Goal: Task Accomplishment & Management: Manage account settings

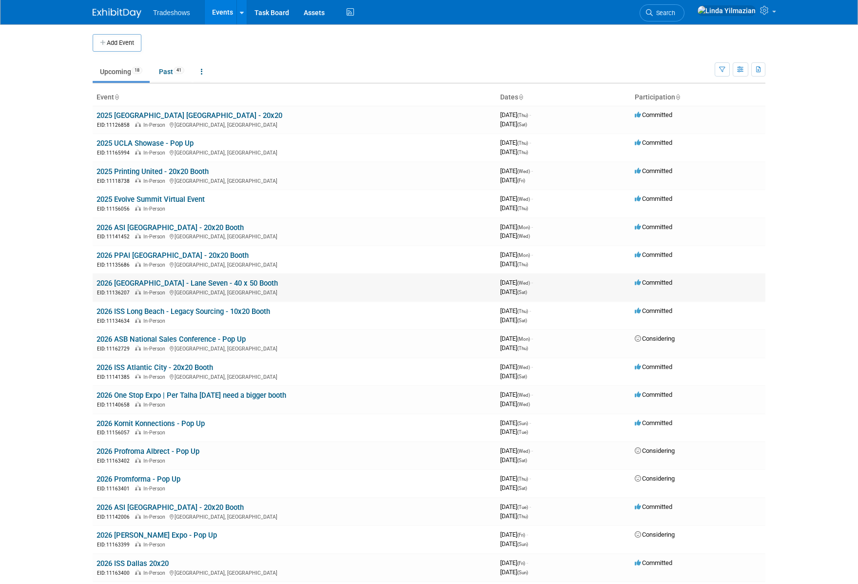
click at [139, 284] on link "2026 [GEOGRAPHIC_DATA] - Lane Seven - 40 x 50 Booth" at bounding box center [187, 283] width 181 height 9
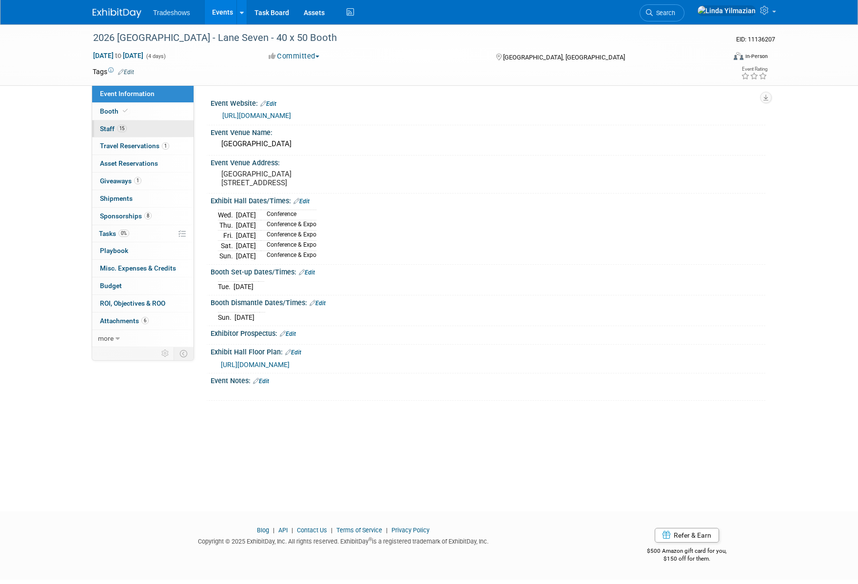
click at [112, 127] on span "Staff 15" at bounding box center [113, 129] width 27 height 8
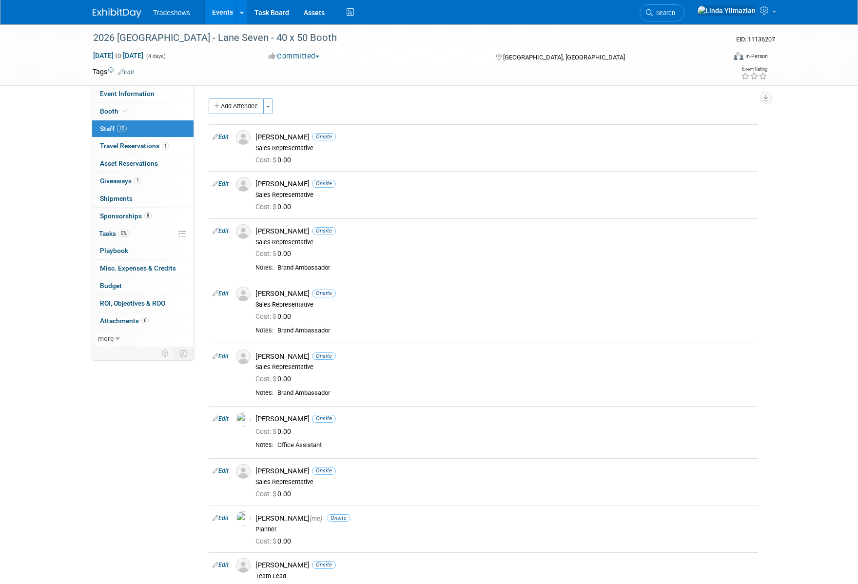
click at [221, 11] on link "Events" at bounding box center [223, 12] width 36 height 24
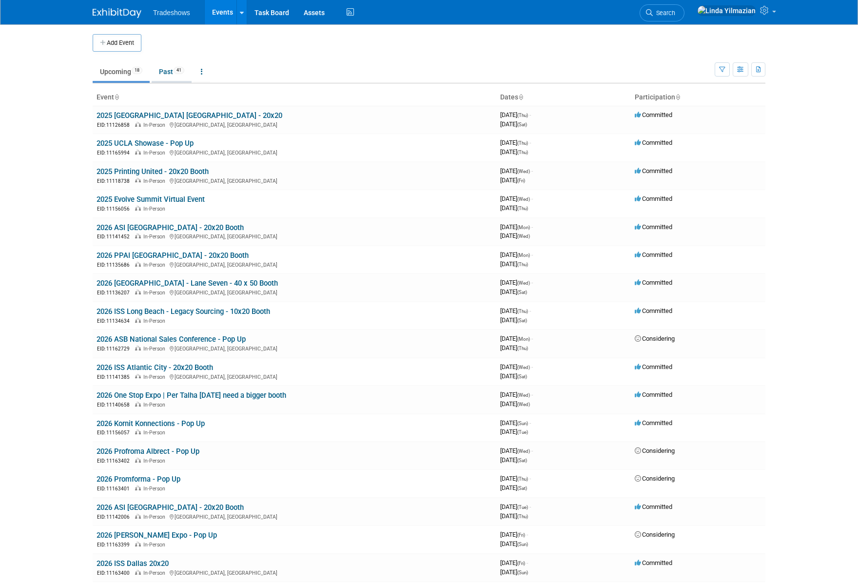
click at [161, 73] on link "Past 41" at bounding box center [172, 71] width 40 height 19
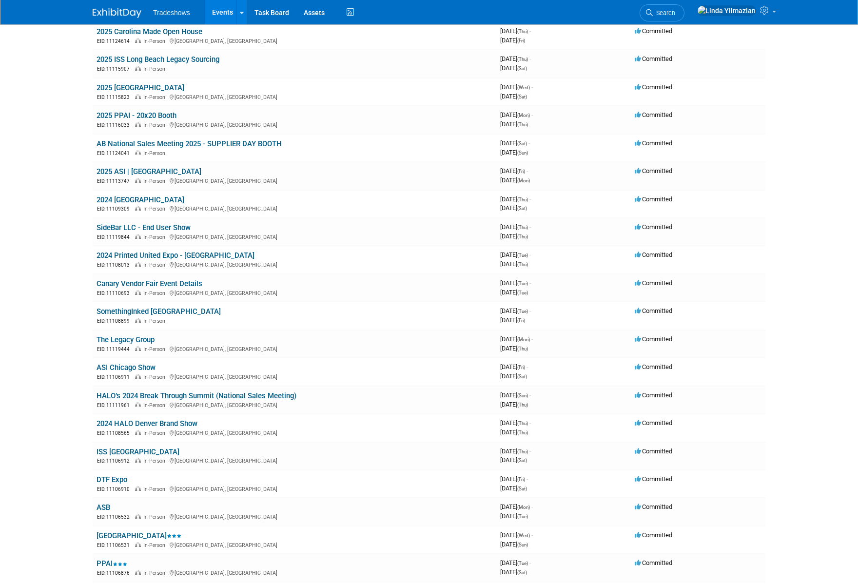
scroll to position [670, 0]
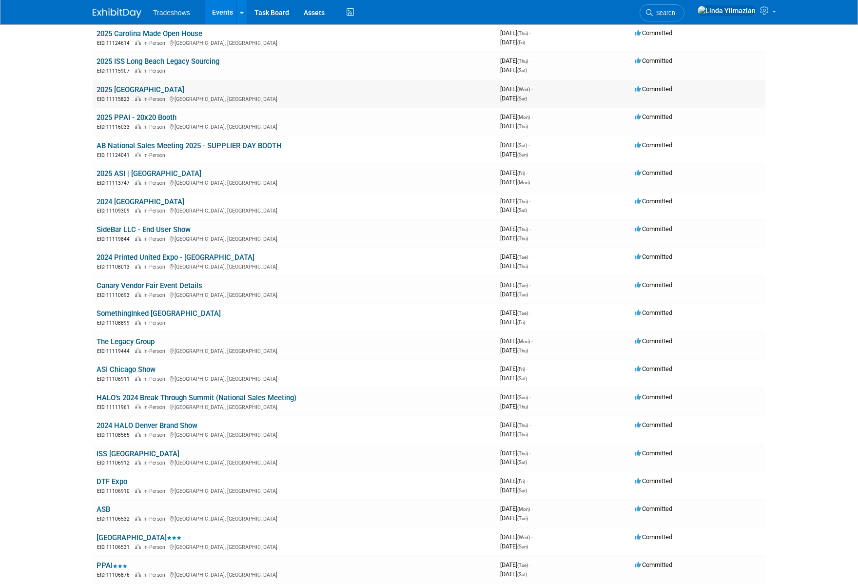
click at [140, 90] on link "2025 [GEOGRAPHIC_DATA]" at bounding box center [141, 89] width 88 height 9
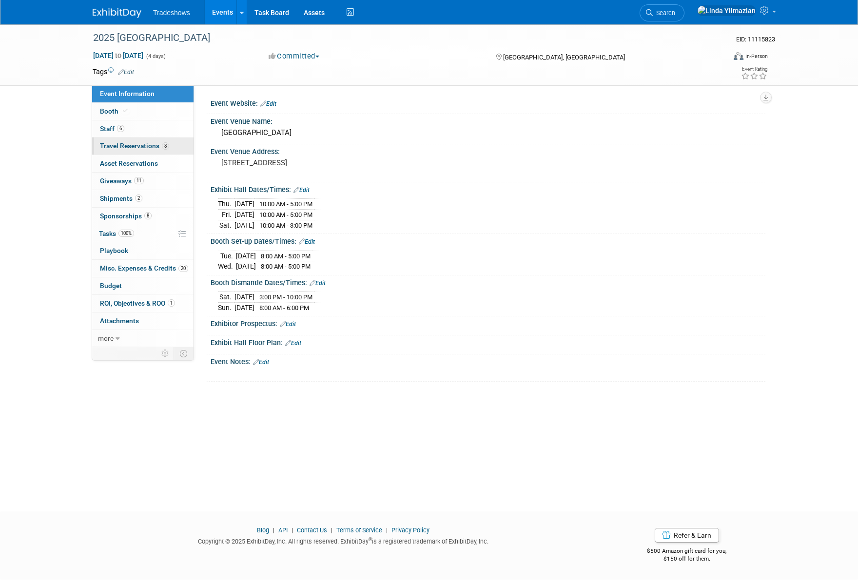
click at [121, 149] on span "Travel Reservations 8" at bounding box center [134, 146] width 69 height 8
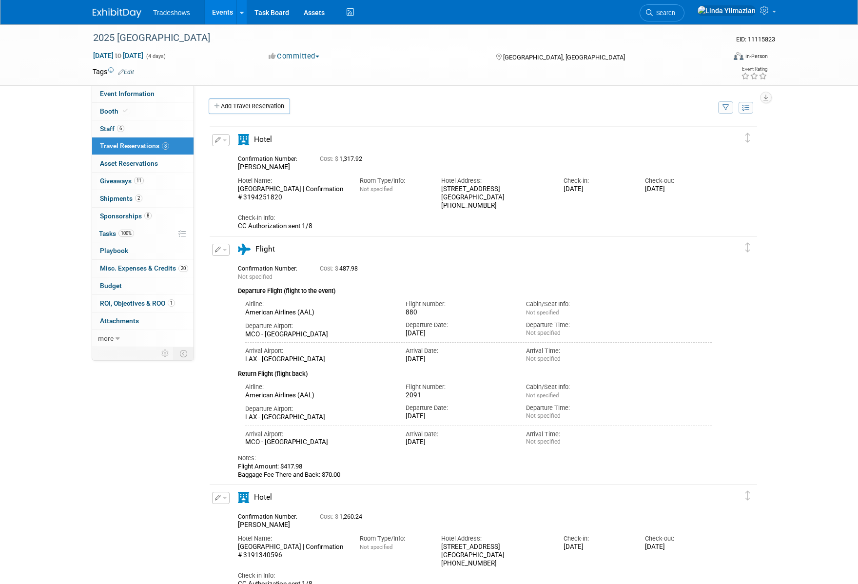
click at [222, 11] on link "Events" at bounding box center [223, 12] width 36 height 24
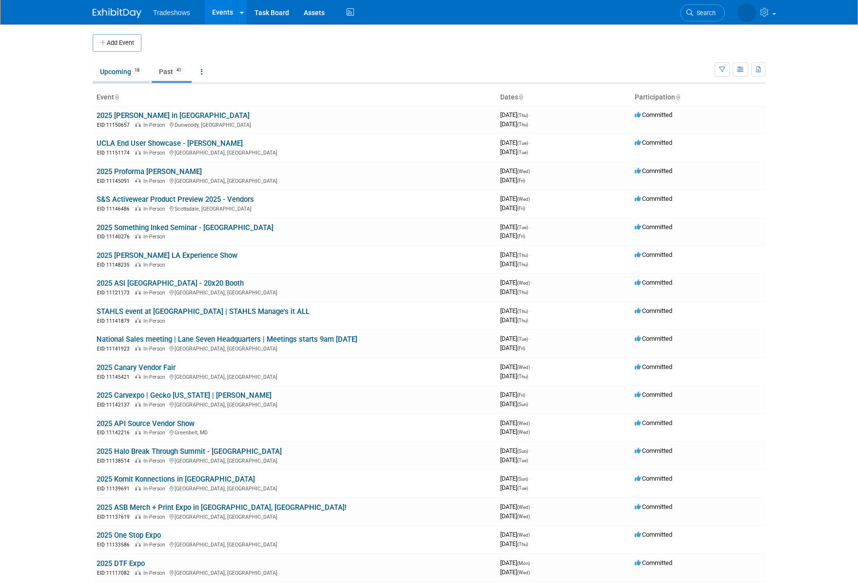
click at [123, 73] on link "Upcoming 18" at bounding box center [121, 71] width 57 height 19
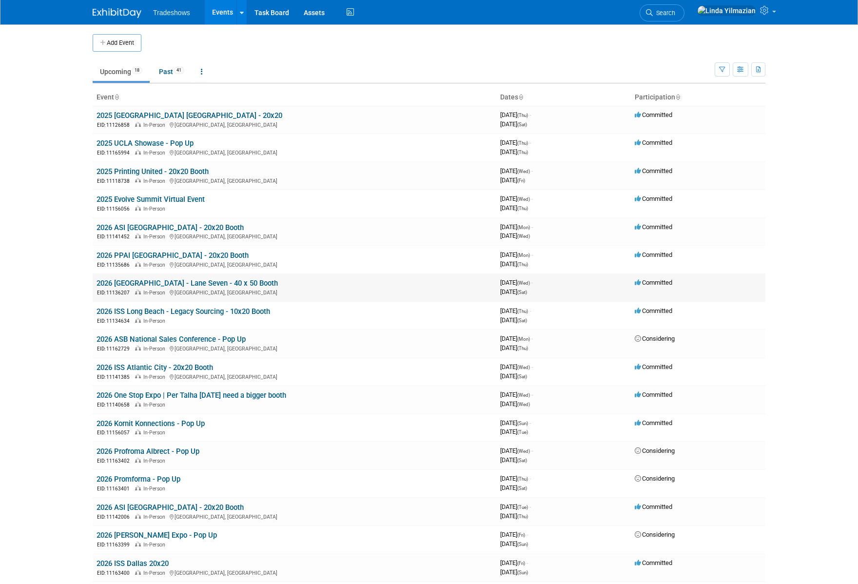
click at [147, 282] on link "2026 [GEOGRAPHIC_DATA] - Lane Seven - 40 x 50 Booth" at bounding box center [187, 283] width 181 height 9
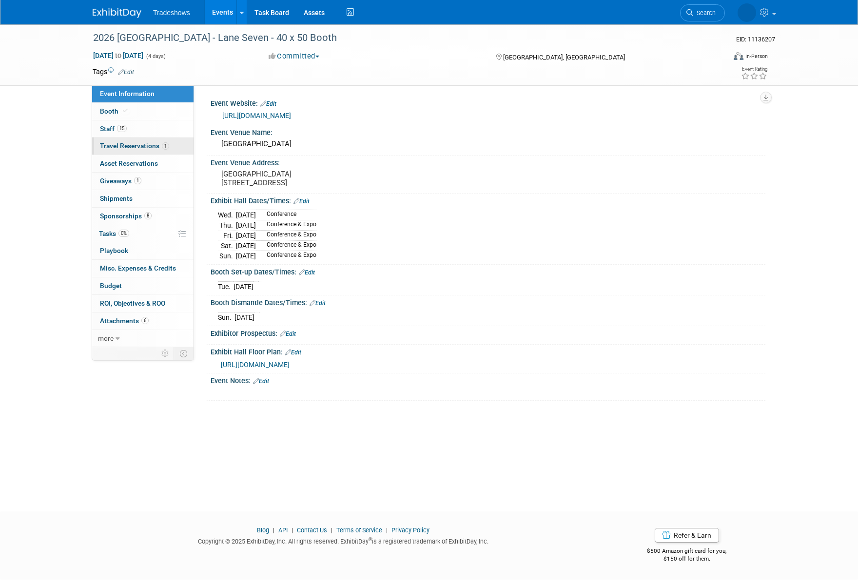
click at [127, 150] on link "1 Travel Reservations 1" at bounding box center [142, 145] width 101 height 17
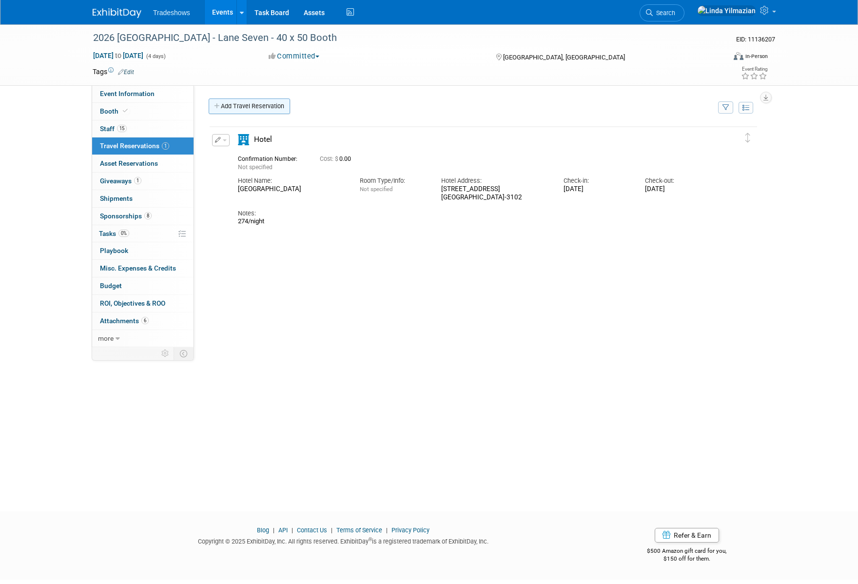
click at [216, 104] on icon at bounding box center [217, 106] width 7 height 6
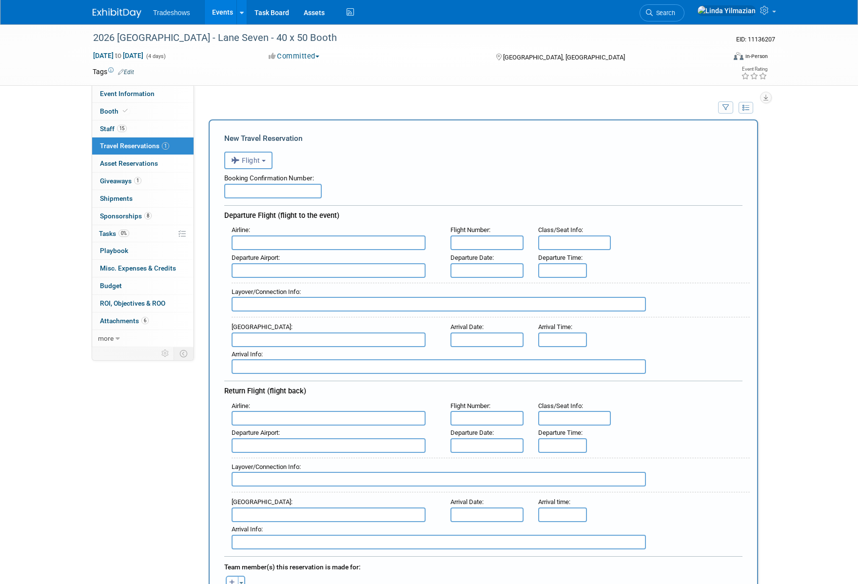
click at [250, 161] on span "Flight" at bounding box center [245, 161] width 29 height 8
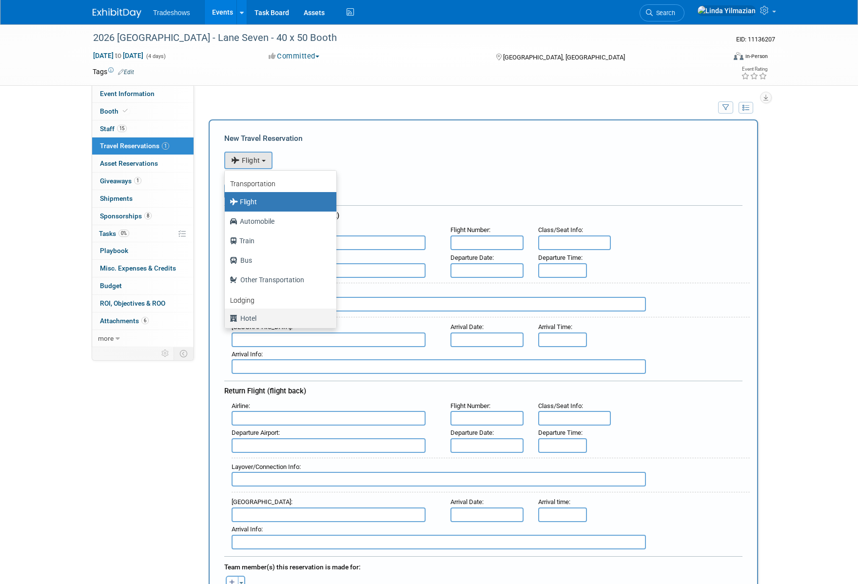
click at [244, 317] on label "Hotel" at bounding box center [278, 319] width 97 height 16
click at [226, 317] on input "Hotel" at bounding box center [223, 317] width 6 height 6
select select "6"
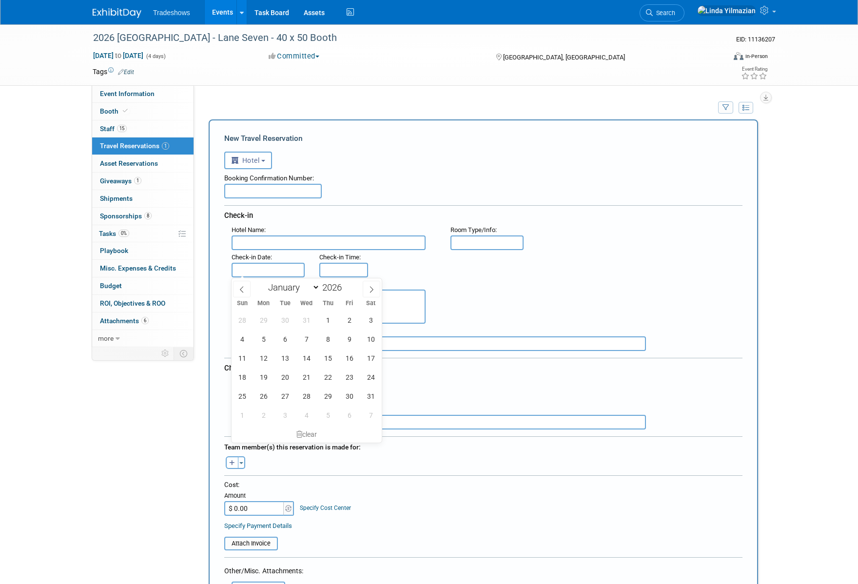
click at [253, 269] on input "text" at bounding box center [268, 270] width 73 height 15
click at [325, 378] on span "22" at bounding box center [327, 377] width 19 height 19
type input "Jan 22, 2026"
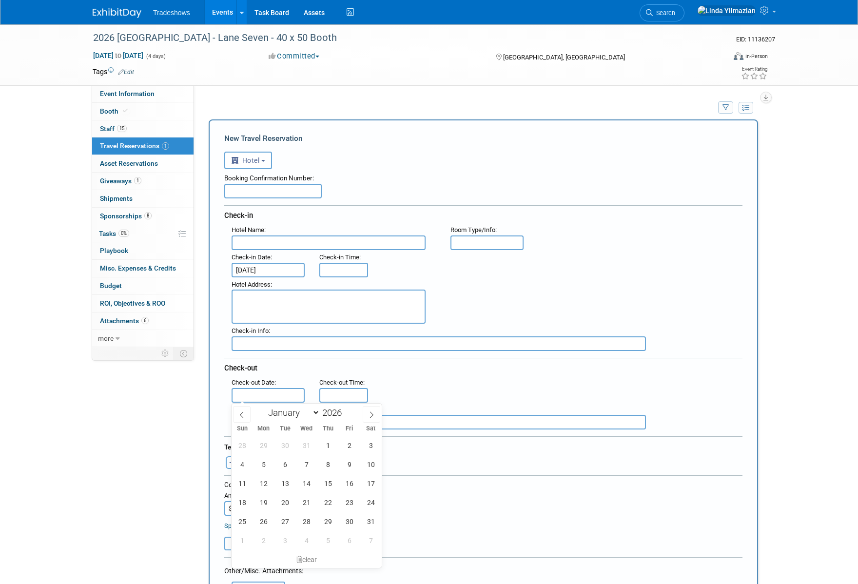
click at [272, 392] on input "text" at bounding box center [268, 395] width 73 height 15
click at [371, 500] on span "24" at bounding box center [370, 502] width 19 height 19
type input "Jan 24, 2026"
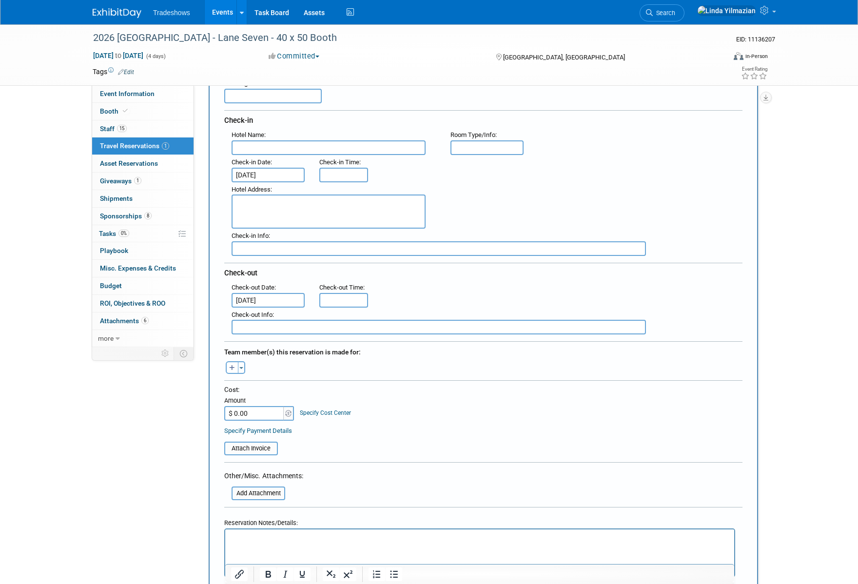
scroll to position [95, 0]
click at [244, 102] on input "text" at bounding box center [273, 96] width 98 height 15
type input "NABEEL"
click at [482, 370] on div "Alexis remove Alma remove Alyssa remove" at bounding box center [483, 366] width 533 height 15
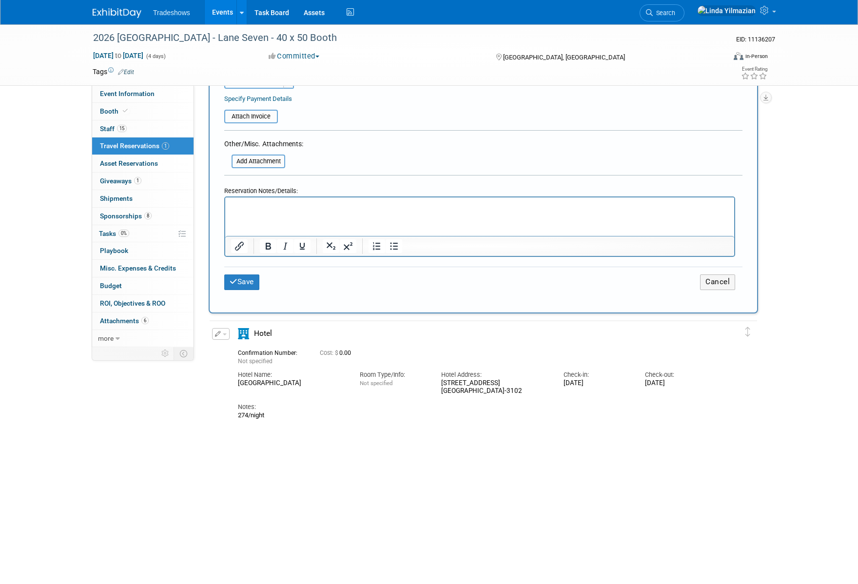
scroll to position [561, 0]
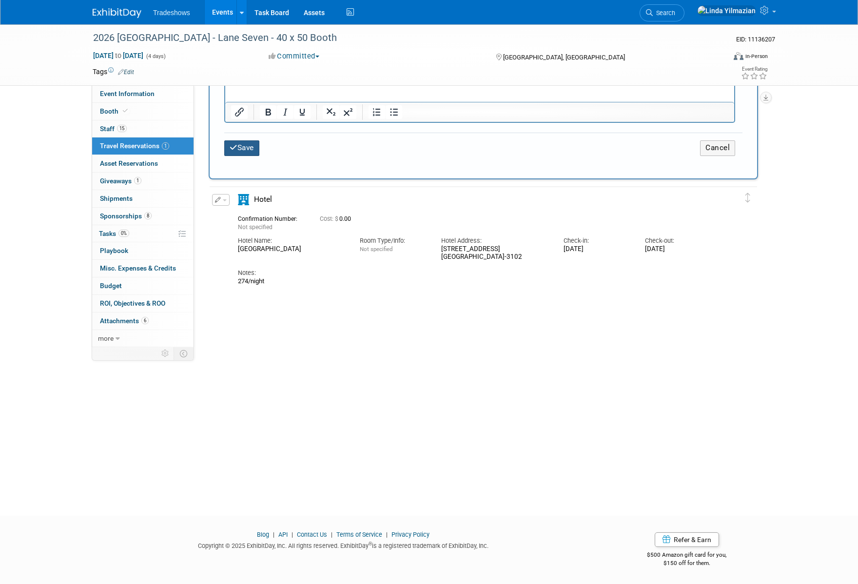
click at [253, 153] on button "Save" at bounding box center [241, 147] width 35 height 15
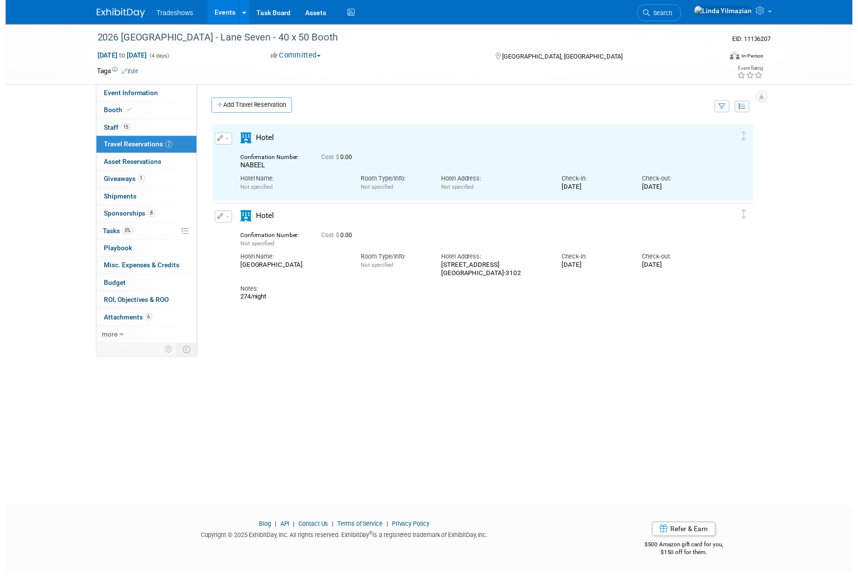
scroll to position [0, 0]
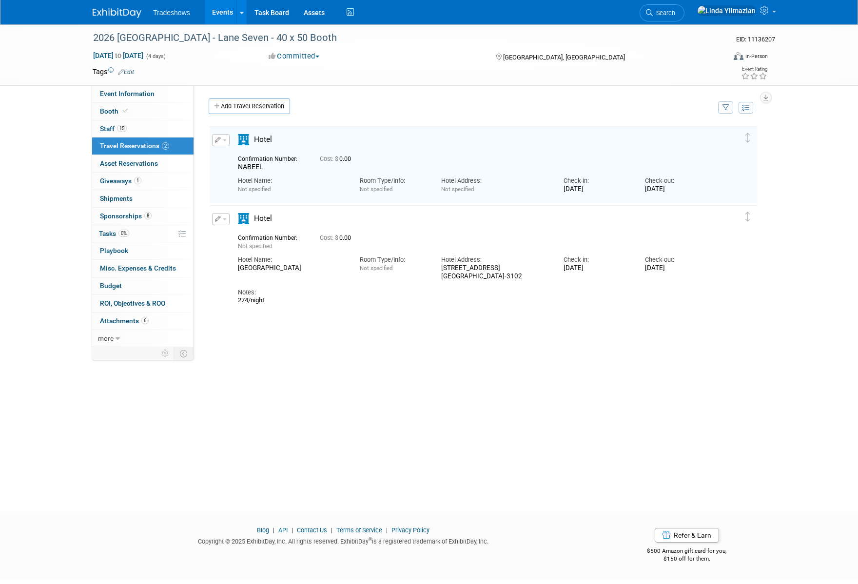
click at [225, 142] on button "button" at bounding box center [221, 140] width 18 height 12
click at [232, 156] on button "Edit Reservation" at bounding box center [254, 157] width 82 height 14
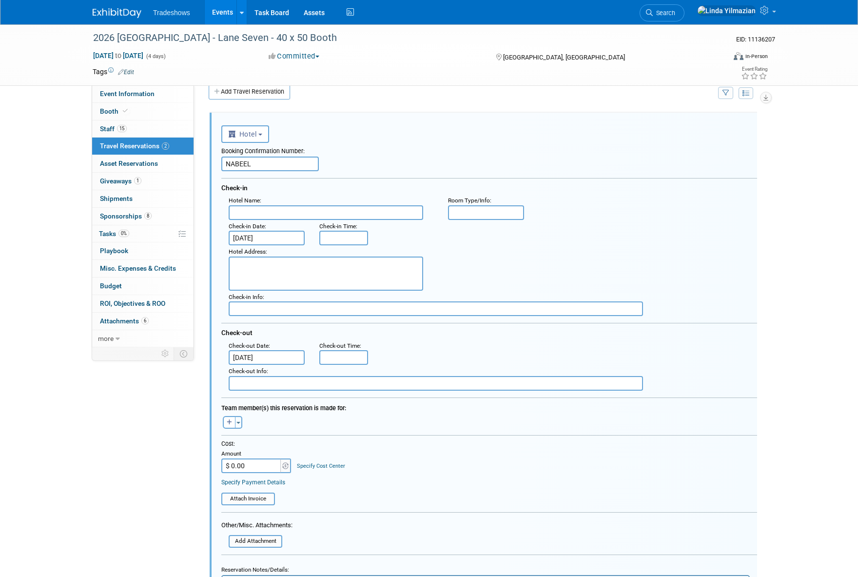
scroll to position [16, 0]
click at [268, 163] on input "NABEEL" at bounding box center [270, 162] width 98 height 15
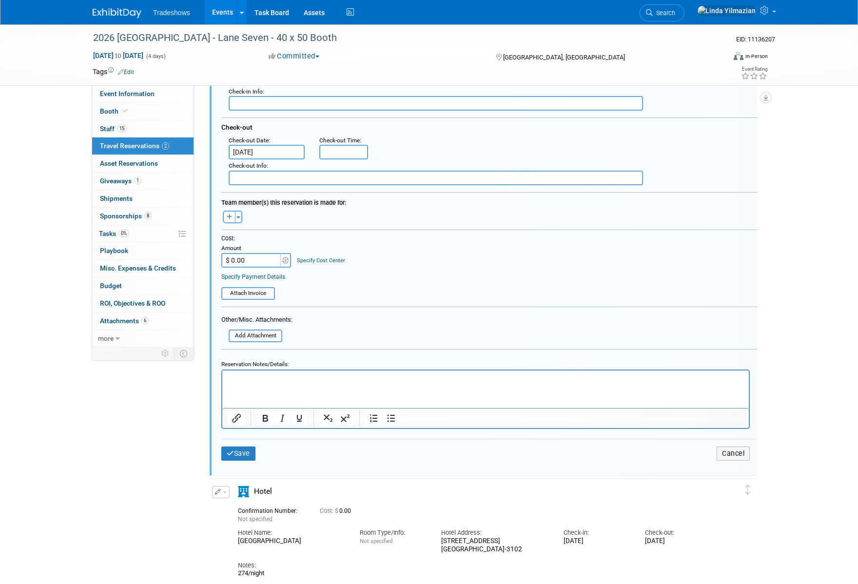
scroll to position [251, 0]
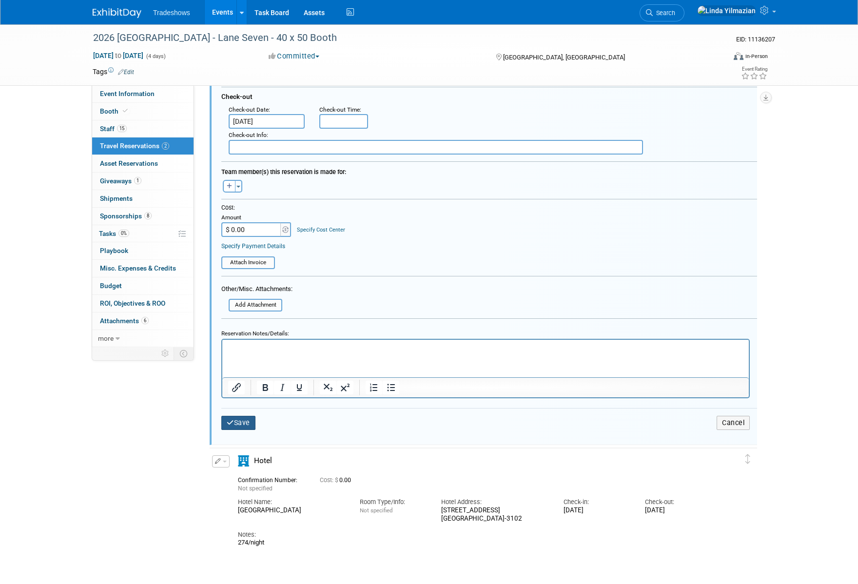
type input "NABEEL - THURS/FRI ONLY"
click at [243, 427] on button "Save" at bounding box center [238, 423] width 34 height 14
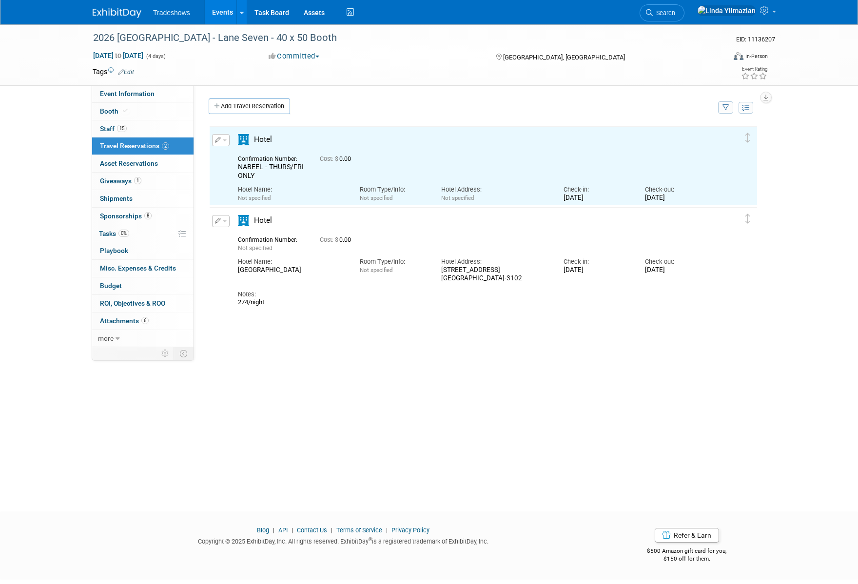
scroll to position [0, 0]
click at [226, 104] on link "Add Travel Reservation" at bounding box center [249, 106] width 81 height 16
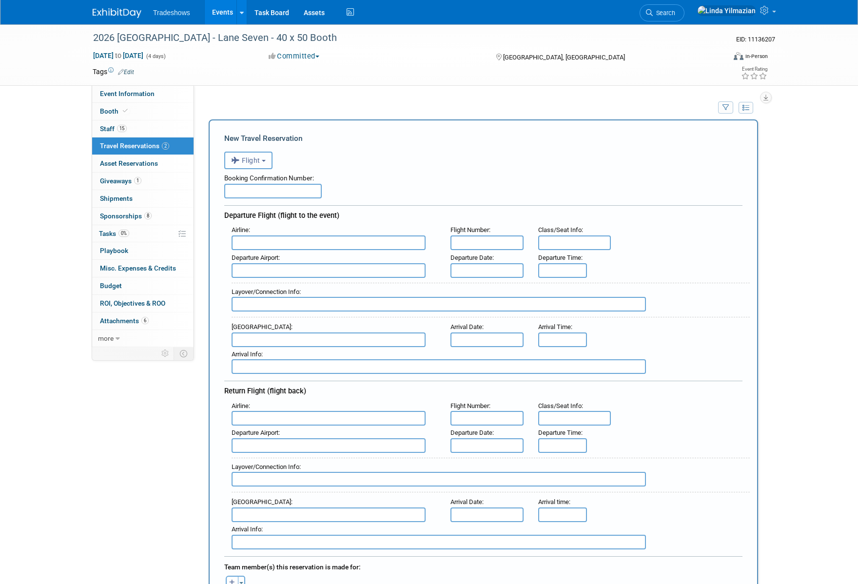
click at [249, 158] on span "Flight" at bounding box center [245, 161] width 29 height 8
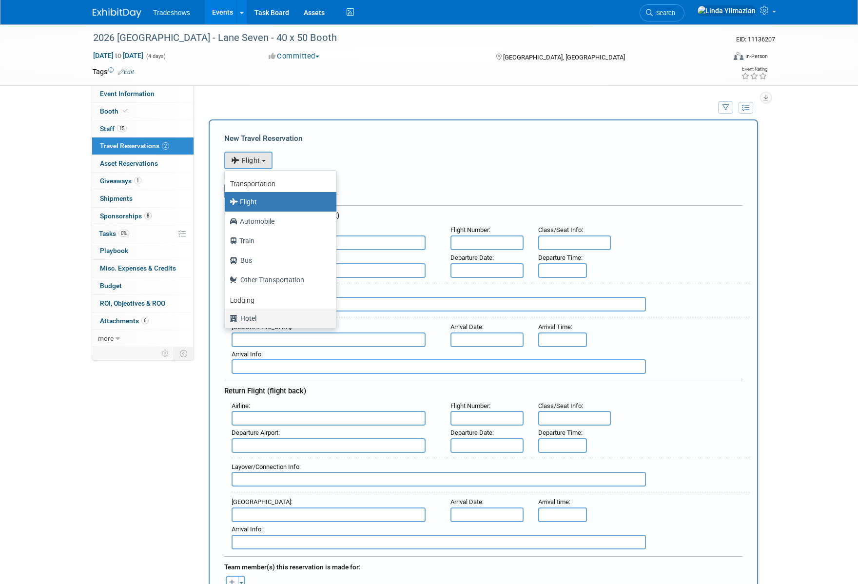
click at [251, 319] on label "Hotel" at bounding box center [278, 319] width 97 height 16
click at [226, 319] on input "Hotel" at bounding box center [223, 317] width 6 height 6
select select "6"
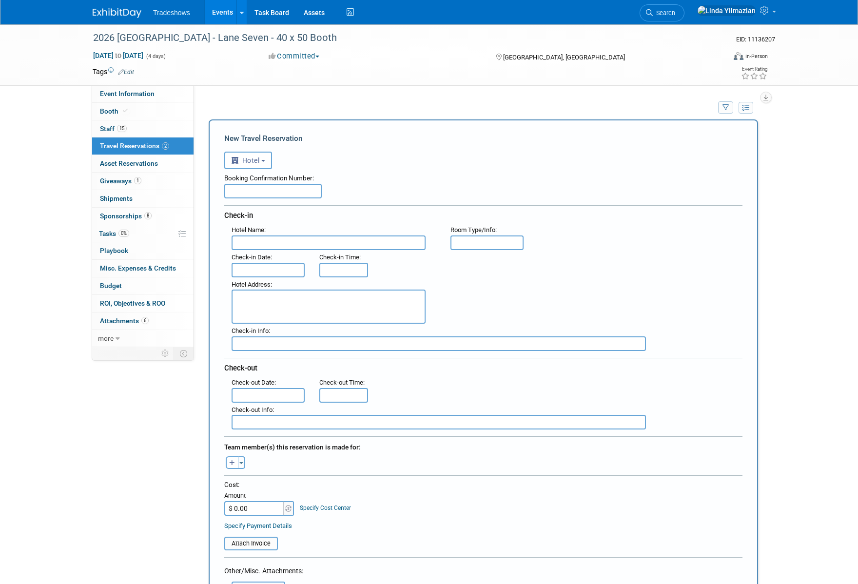
click at [252, 196] on input "text" at bounding box center [273, 191] width 98 height 15
type input "TALHA - THUR/[DATE]"
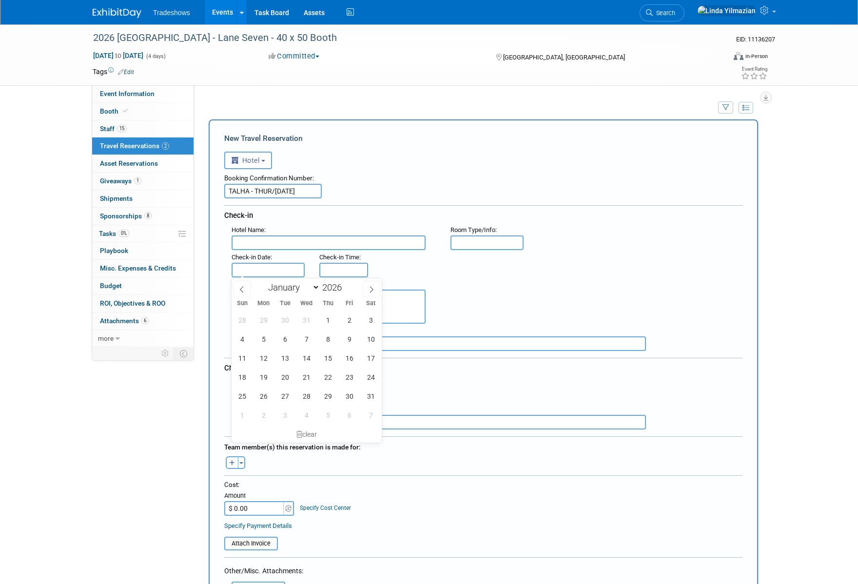
click at [256, 271] on input "text" at bounding box center [268, 270] width 73 height 15
click at [326, 379] on span "22" at bounding box center [327, 377] width 19 height 19
type input "[DATE]"
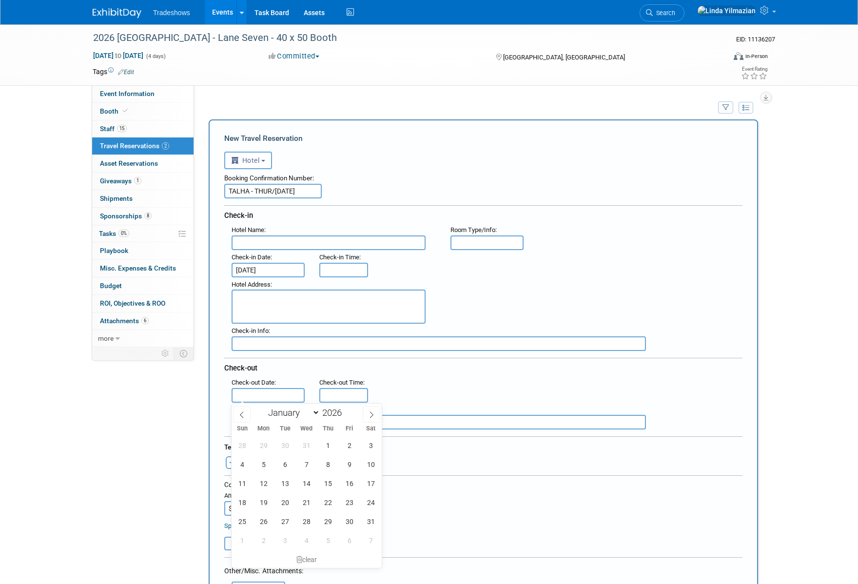
click at [274, 395] on input "text" at bounding box center [268, 395] width 73 height 15
click at [364, 504] on span "24" at bounding box center [370, 502] width 19 height 19
type input "[DATE]"
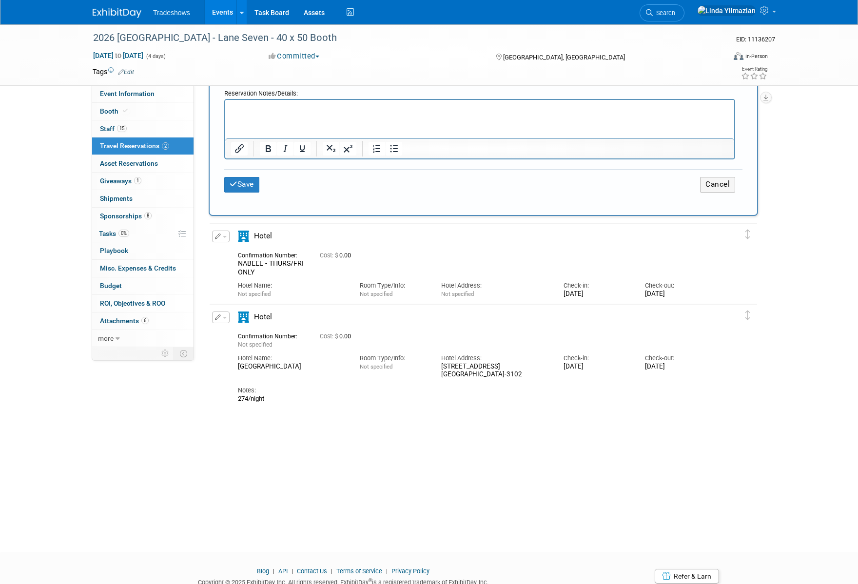
scroll to position [561, 0]
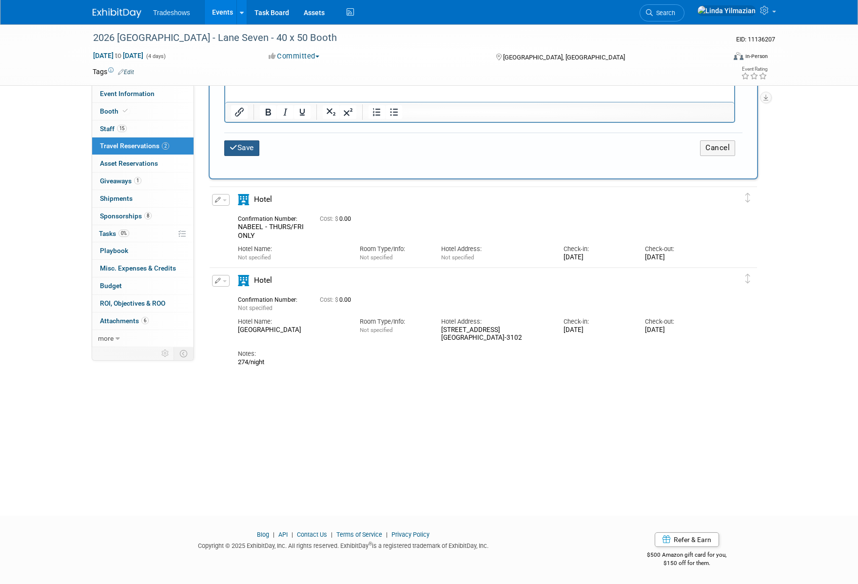
click at [247, 153] on button "Save" at bounding box center [241, 147] width 35 height 15
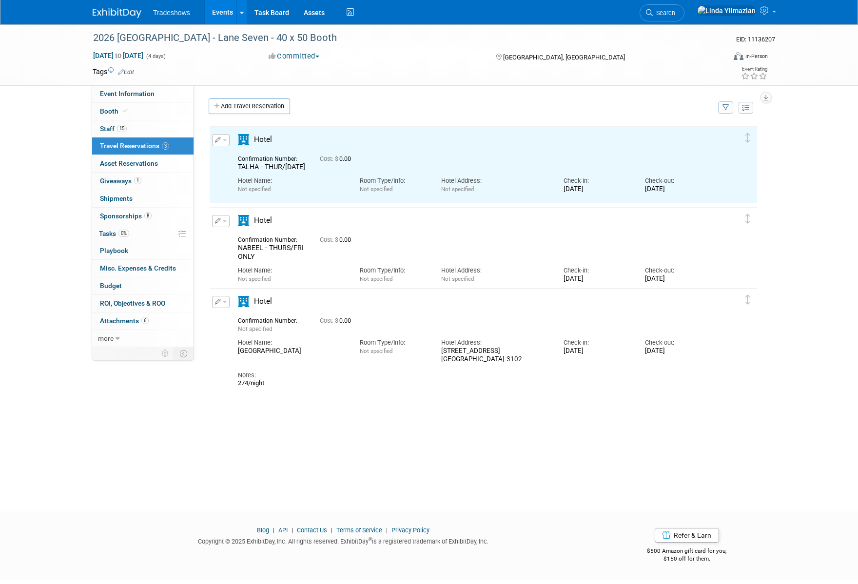
scroll to position [0, 0]
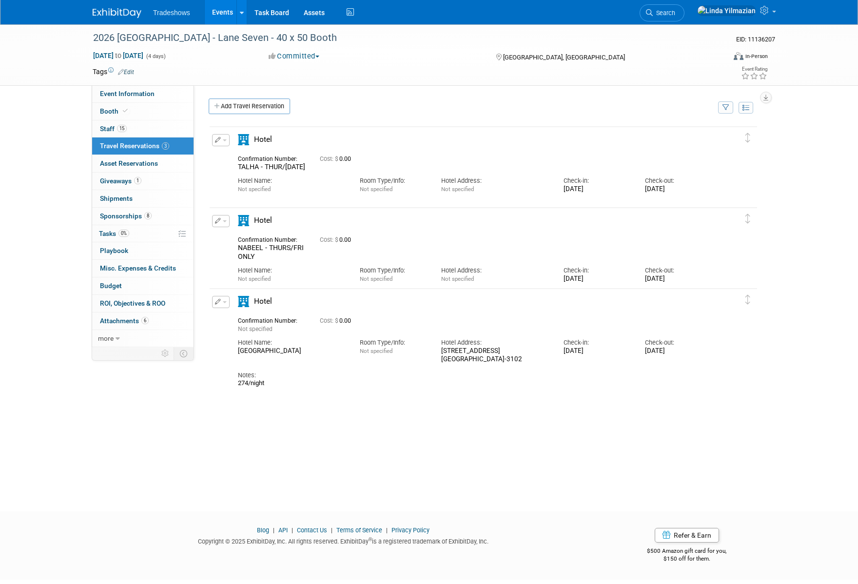
click at [220, 10] on link "Events" at bounding box center [223, 12] width 36 height 24
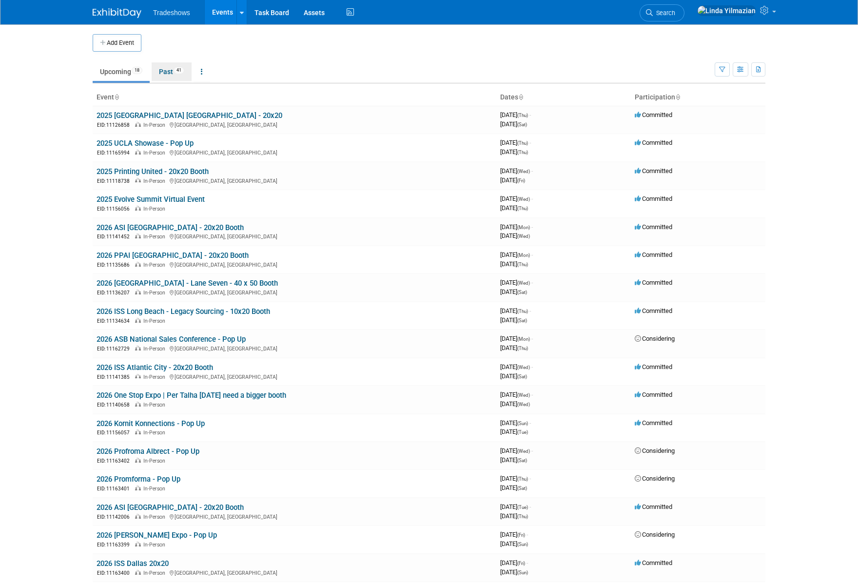
click at [174, 67] on link "Past 41" at bounding box center [172, 71] width 40 height 19
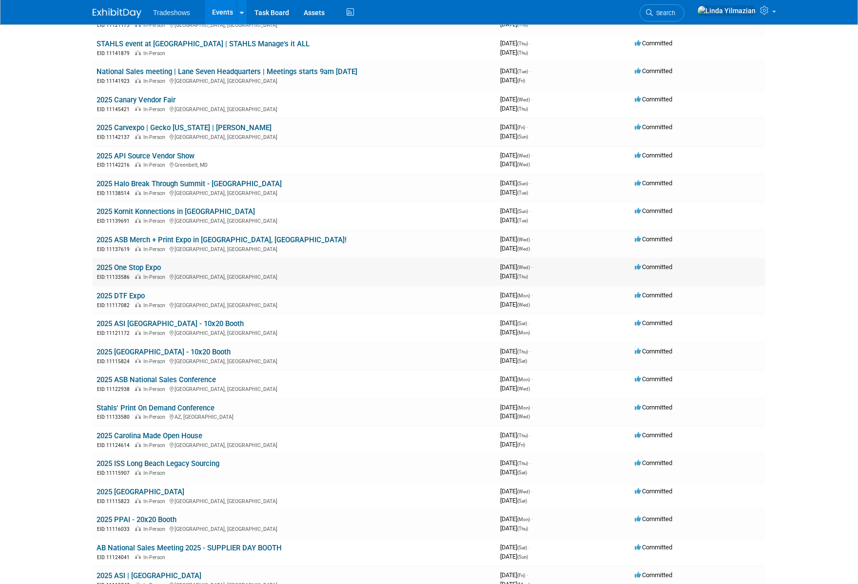
scroll to position [336, 0]
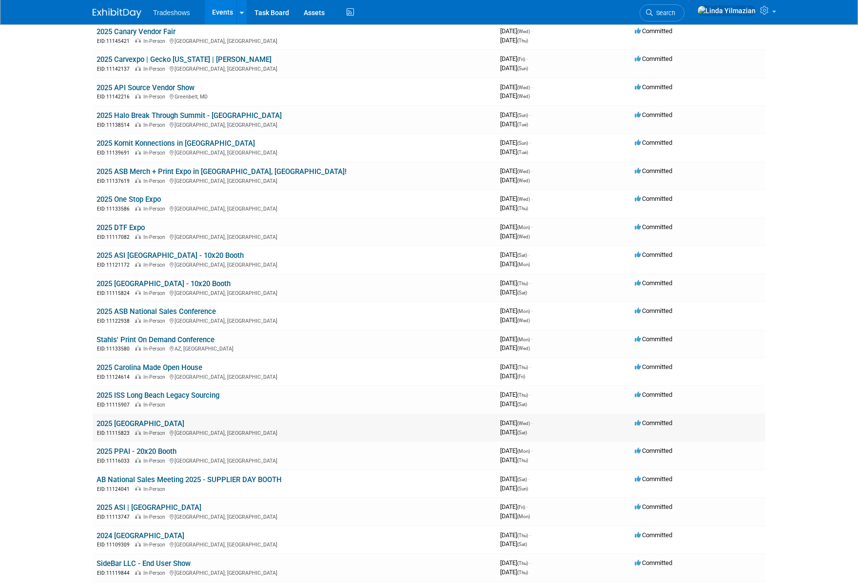
click at [148, 423] on link "2025 [GEOGRAPHIC_DATA]" at bounding box center [141, 423] width 88 height 9
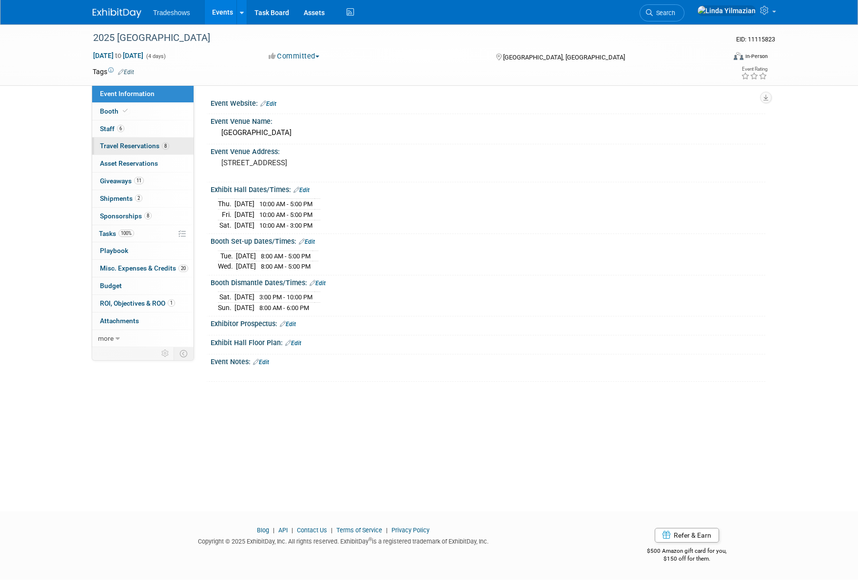
click at [117, 146] on span "Travel Reservations 8" at bounding box center [134, 146] width 69 height 8
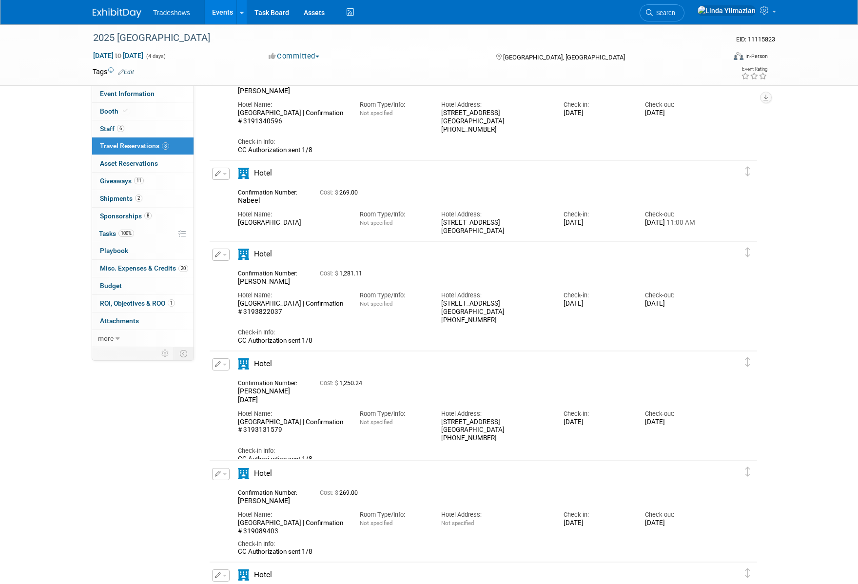
scroll to position [442, 0]
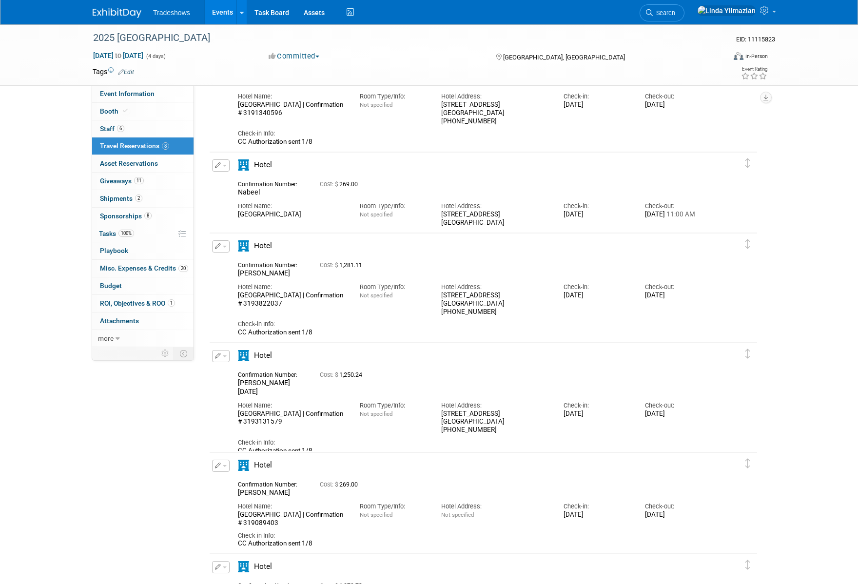
click at [176, 15] on span "Tradeshows" at bounding box center [171, 13] width 37 height 8
click at [221, 12] on link "Events" at bounding box center [223, 12] width 36 height 24
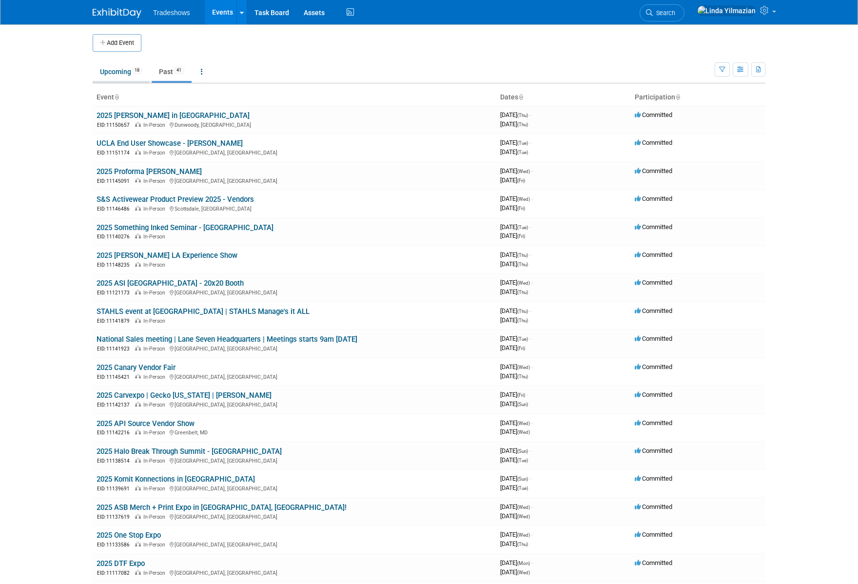
click at [124, 73] on link "Upcoming 18" at bounding box center [121, 71] width 57 height 19
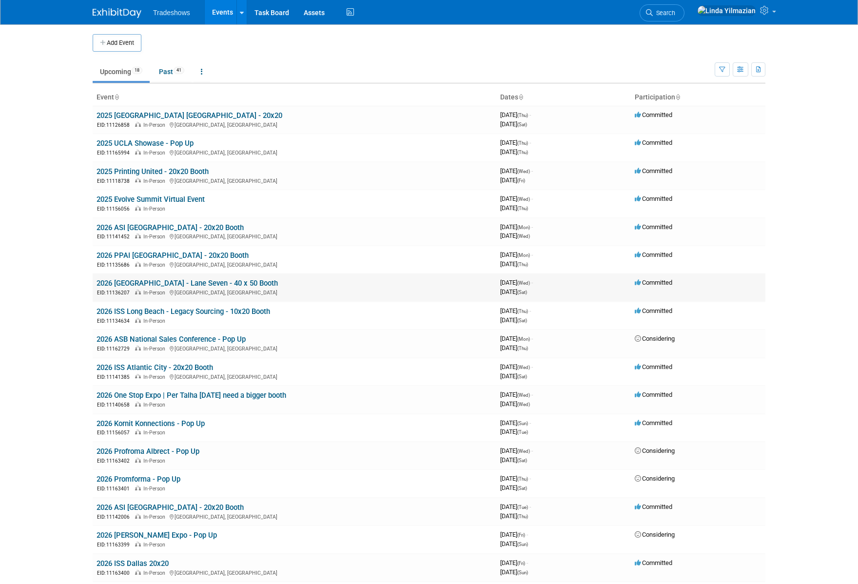
click at [154, 282] on link "2026 [GEOGRAPHIC_DATA] - Lane Seven - 40 x 50 Booth" at bounding box center [187, 283] width 181 height 9
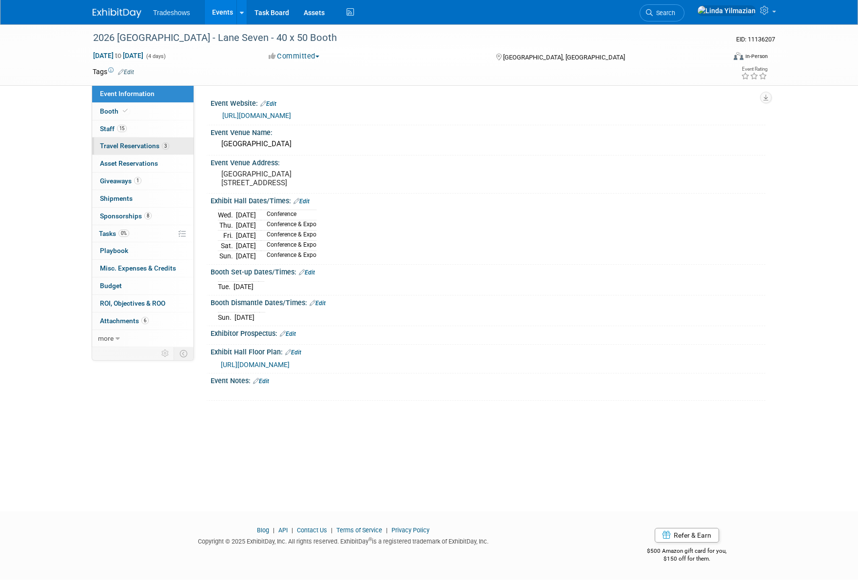
click at [126, 141] on link "3 Travel Reservations 3" at bounding box center [142, 145] width 101 height 17
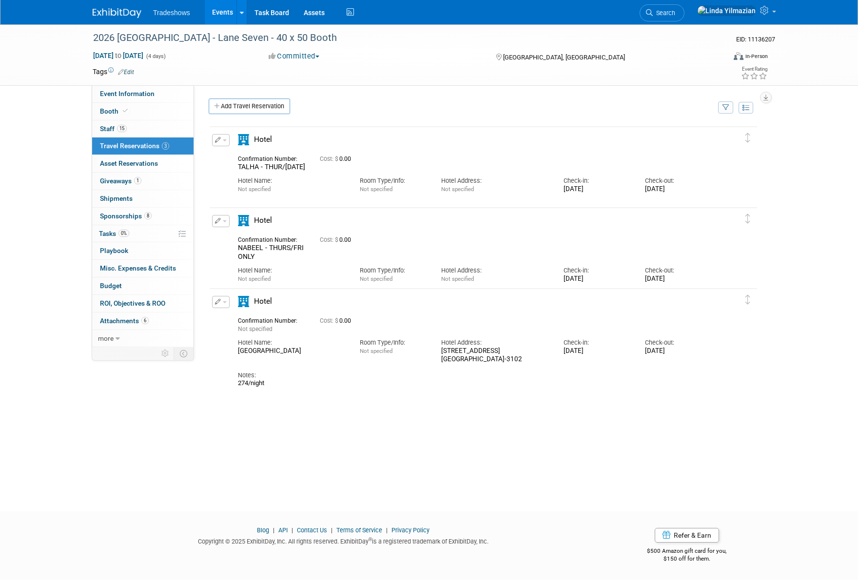
click at [228, 140] on button "button" at bounding box center [221, 140] width 18 height 12
click at [232, 153] on button "Edit Reservation" at bounding box center [254, 157] width 82 height 14
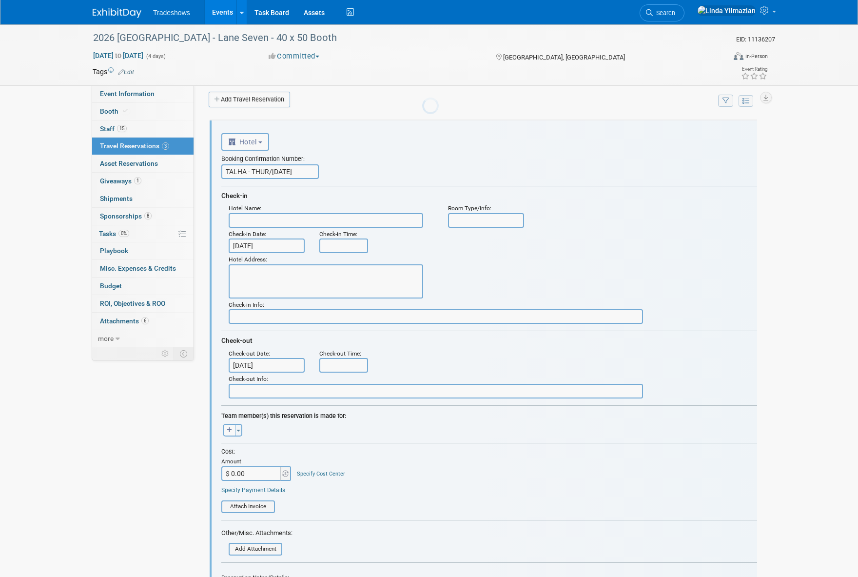
scroll to position [16, 0]
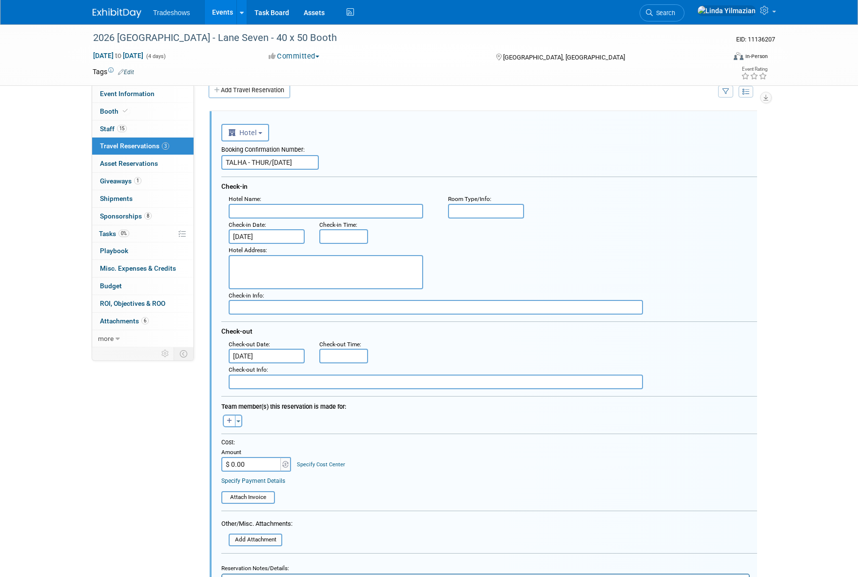
click at [253, 212] on input "text" at bounding box center [326, 211] width 195 height 15
type input "A"
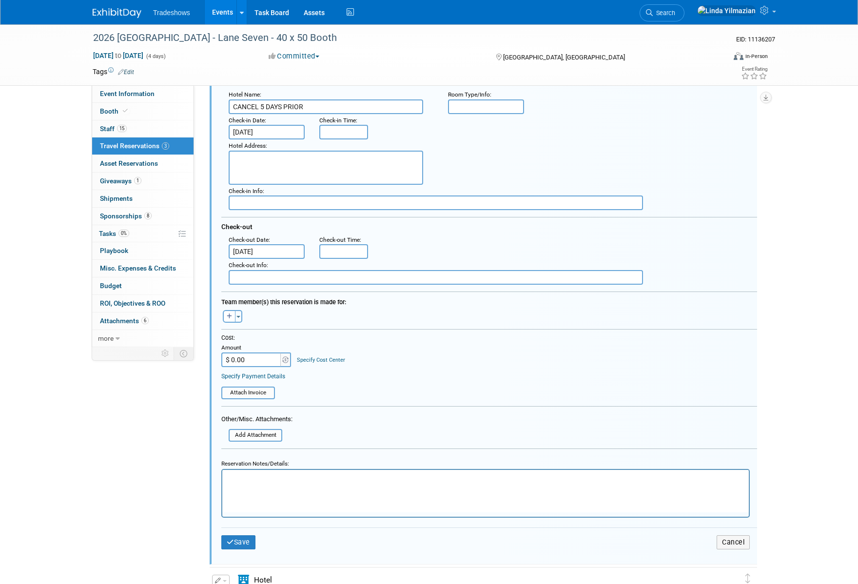
scroll to position [405, 0]
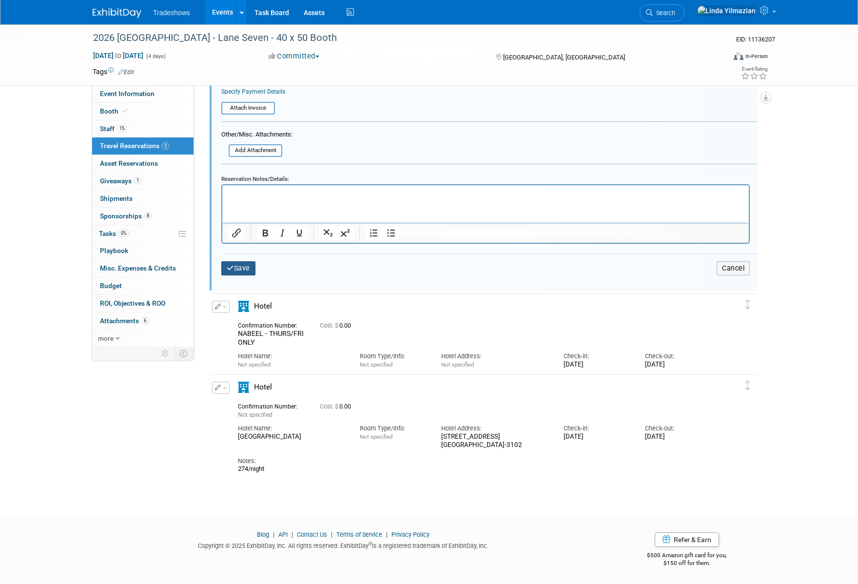
type input "CANCEL 5 DAYS PRIOR"
click at [236, 265] on button "Save" at bounding box center [238, 268] width 34 height 14
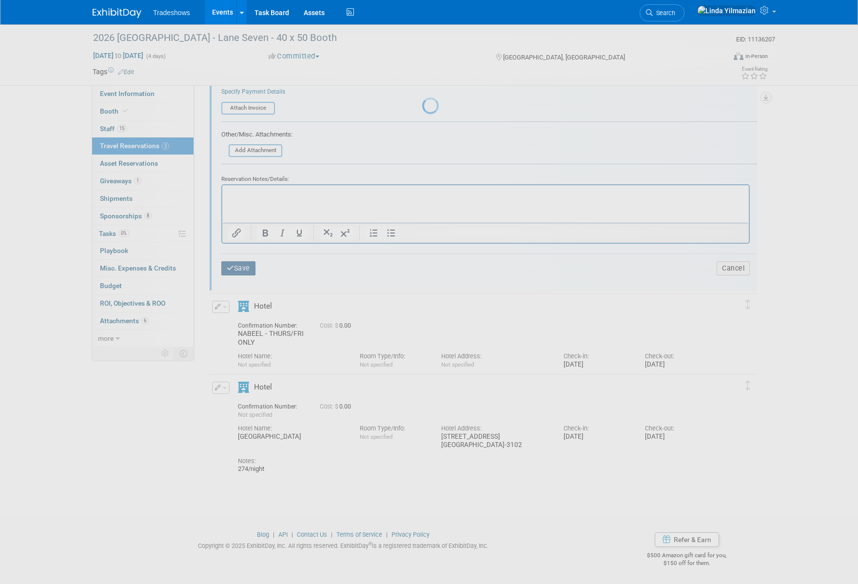
scroll to position [0, 0]
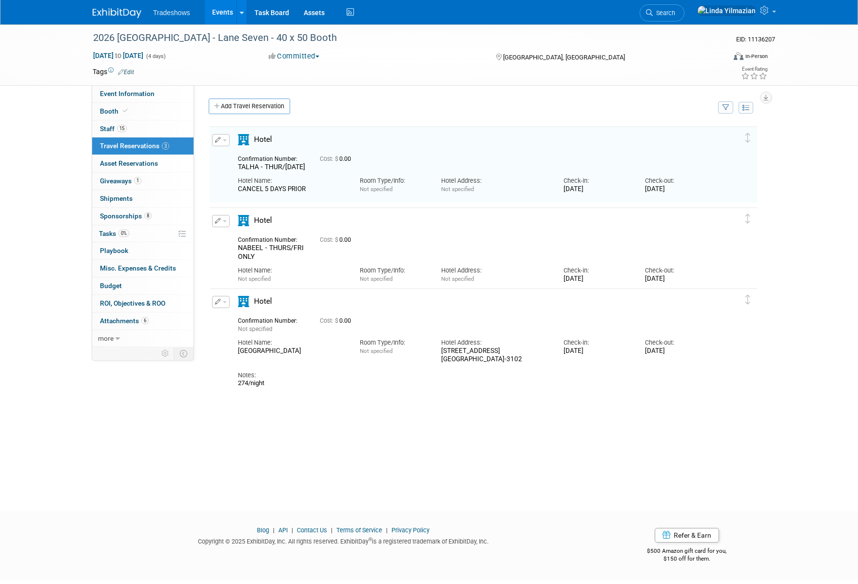
click at [228, 222] on button "button" at bounding box center [221, 221] width 18 height 12
click at [318, 216] on div "Hotel" at bounding box center [280, 223] width 98 height 17
click at [225, 139] on span "button" at bounding box center [225, 140] width 4 height 2
click at [231, 153] on button "Edit Reservation" at bounding box center [254, 157] width 82 height 14
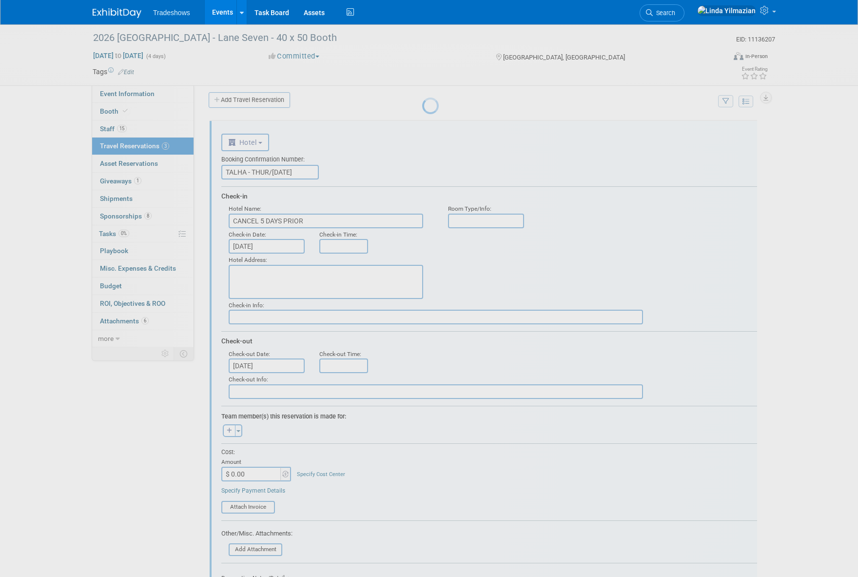
scroll to position [16, 0]
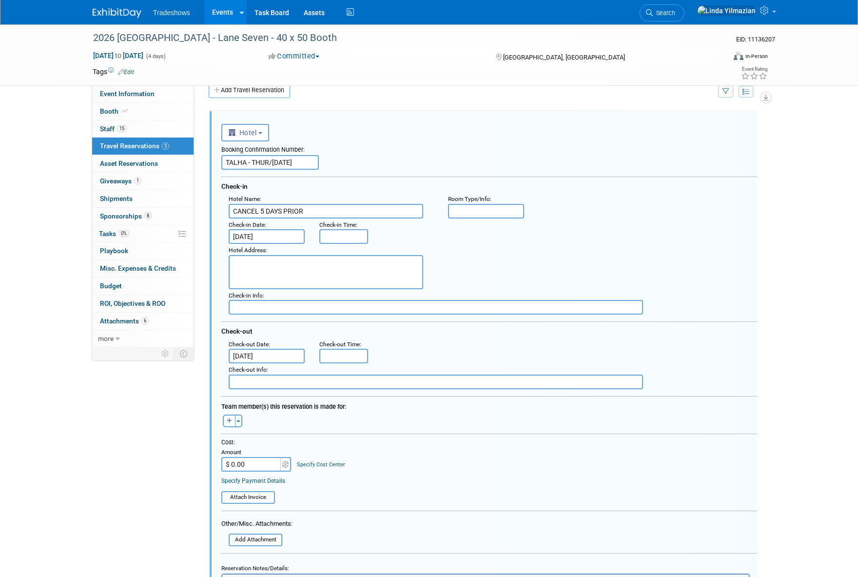
click at [260, 211] on input "CANCEL 5 DAYS PRIOR" at bounding box center [326, 211] width 195 height 15
drag, startPoint x: 282, startPoint y: 210, endPoint x: 262, endPoint y: 209, distance: 20.5
click at [262, 209] on input "CANCEL 5 DAYS PRIOR" at bounding box center [326, 211] width 195 height 15
type input "CANCEL 2 PRIOR"
type input "w"
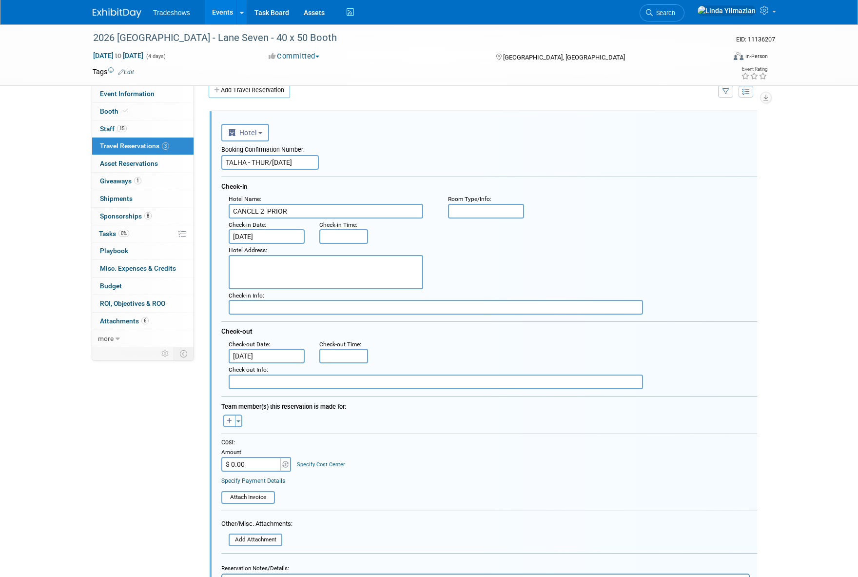
click at [267, 211] on input "CANCEL 2 PRIOR" at bounding box center [326, 211] width 195 height 15
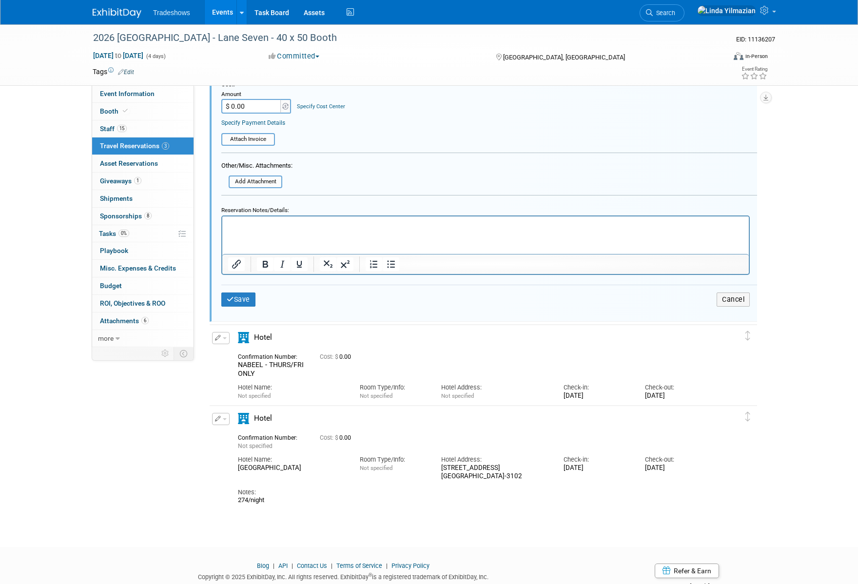
scroll to position [405, 0]
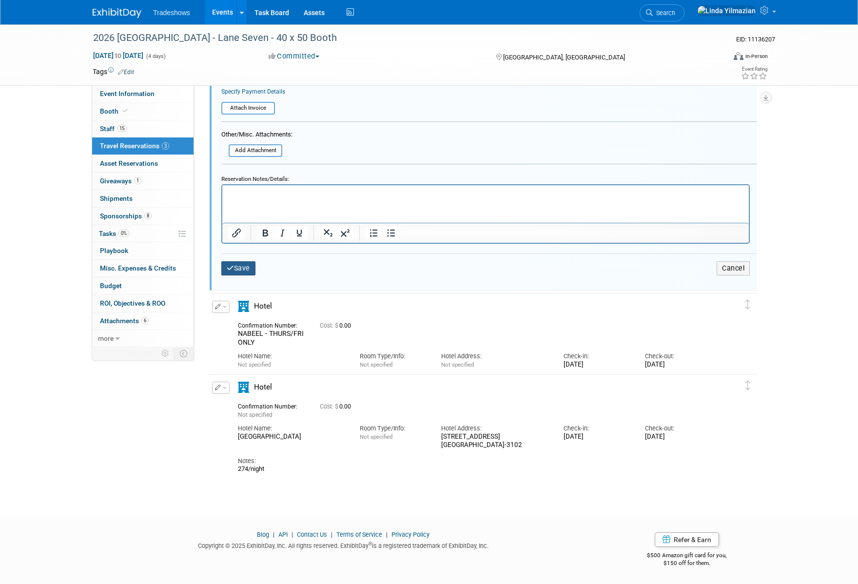
type input "CANCEL 2 WEEKS PRIOR"
click at [246, 267] on button "Save" at bounding box center [238, 268] width 34 height 14
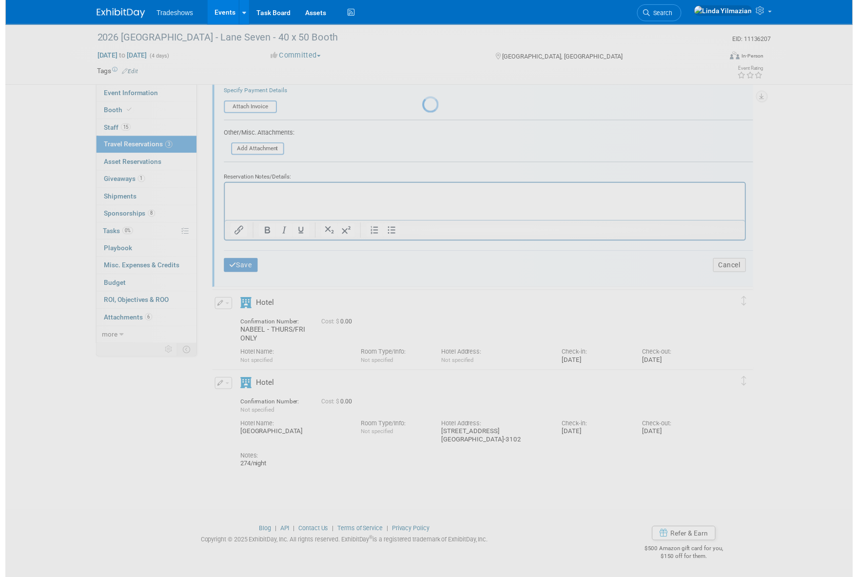
scroll to position [0, 0]
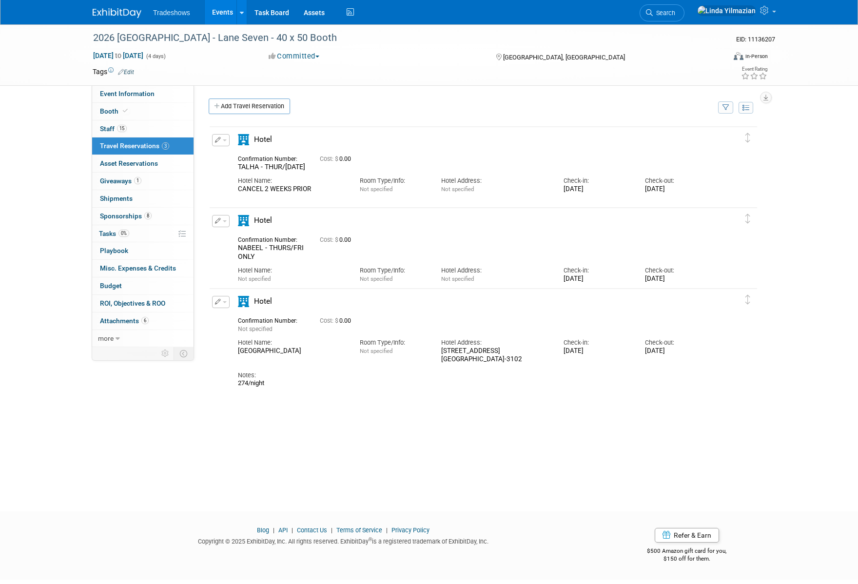
click at [226, 143] on button "button" at bounding box center [221, 140] width 18 height 12
click at [230, 153] on button "Edit Reservation" at bounding box center [254, 157] width 82 height 14
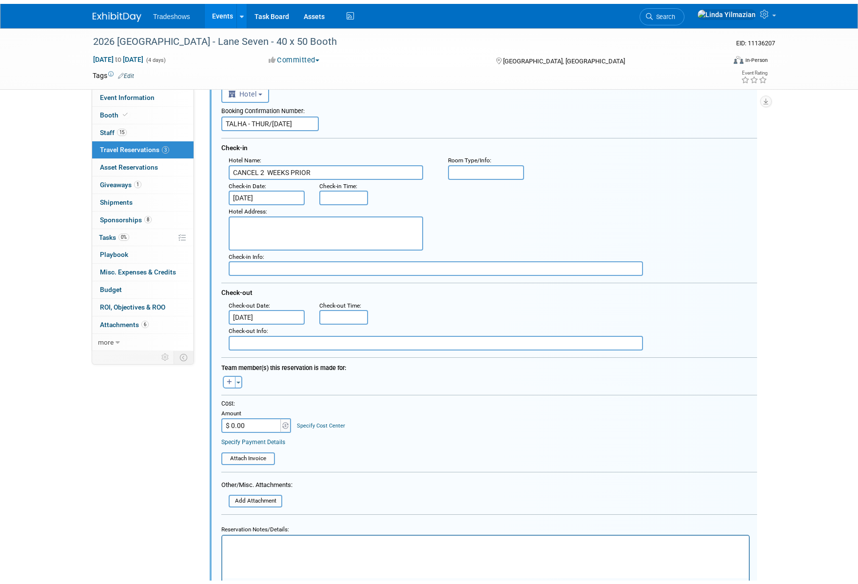
scroll to position [85, 0]
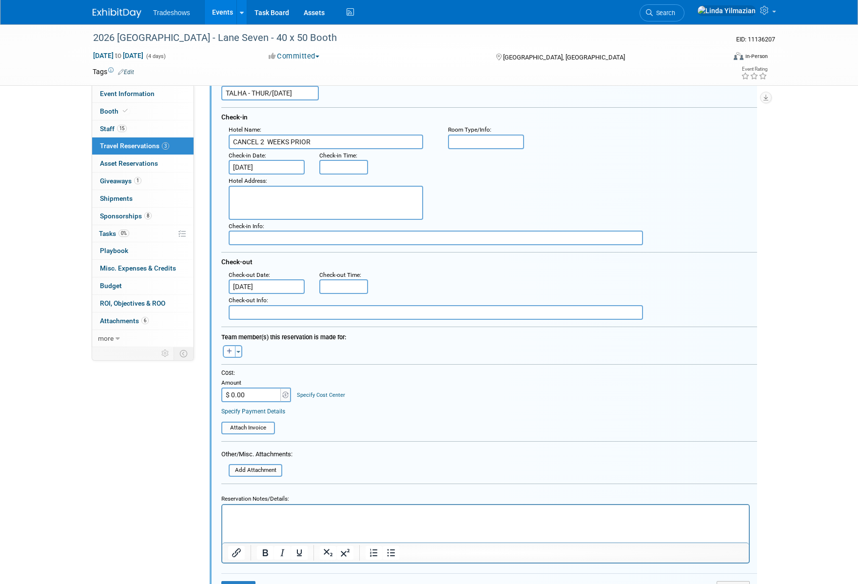
click at [248, 516] on p "Rich Text Area. Press ALT-0 for help." at bounding box center [485, 513] width 515 height 9
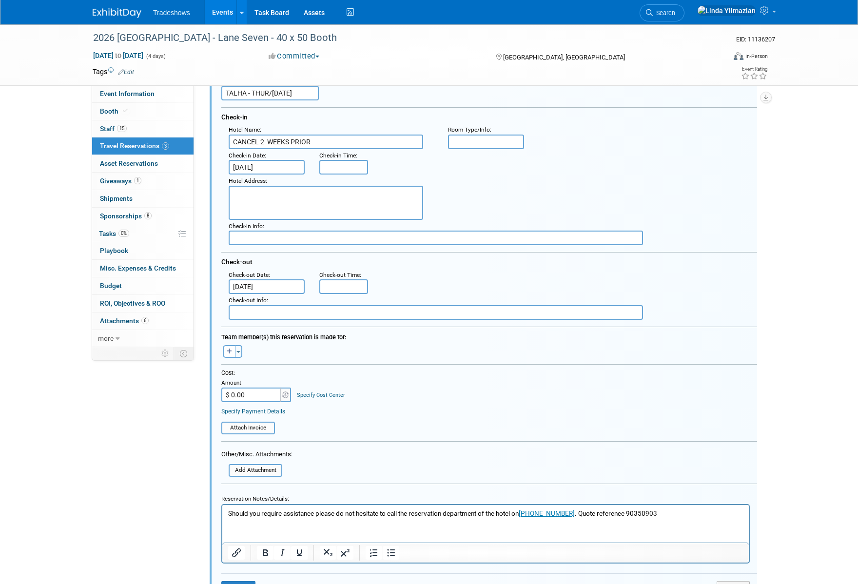
click at [582, 514] on p "Should you require assistance please do not hesitate to call the reservation de…" at bounding box center [485, 513] width 515 height 9
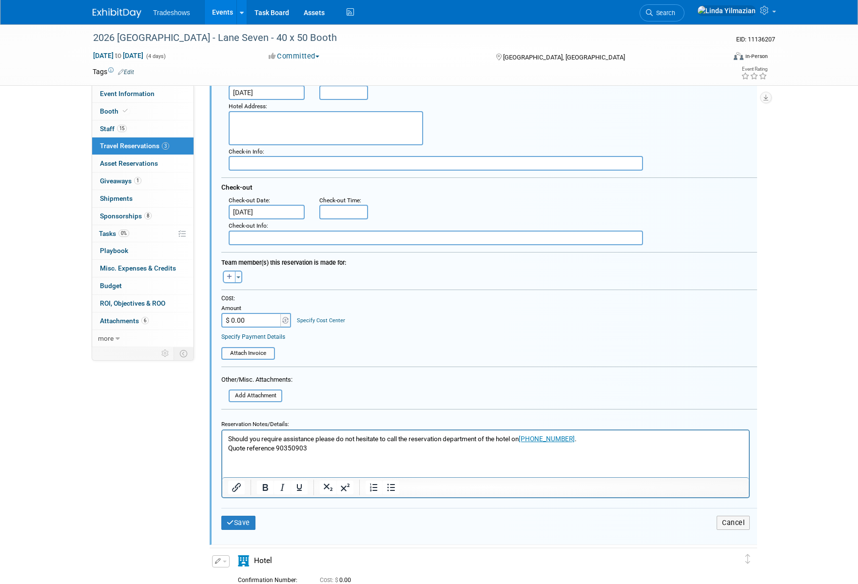
scroll to position [166, 0]
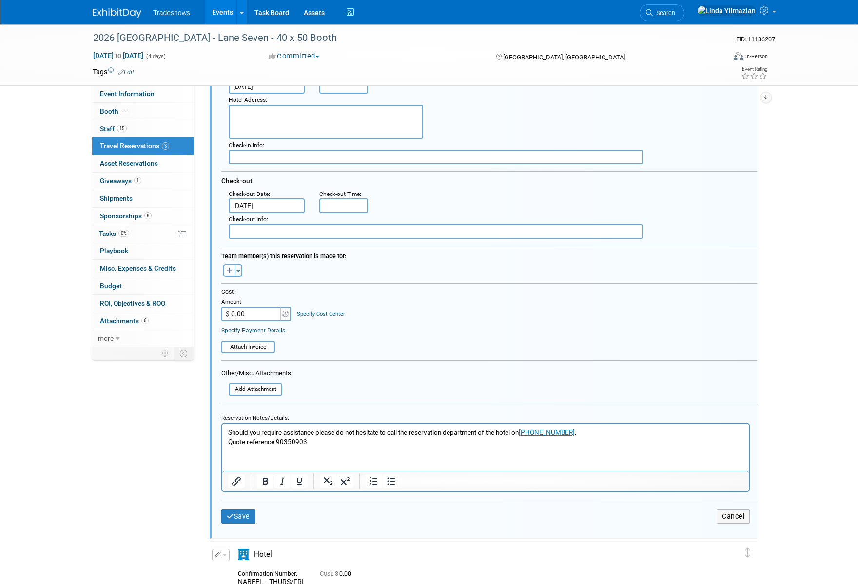
click at [246, 313] on input "$ 0.00" at bounding box center [251, 314] width 61 height 15
type input "$ 1,273.56"
click at [229, 517] on icon "submit" at bounding box center [230, 516] width 7 height 7
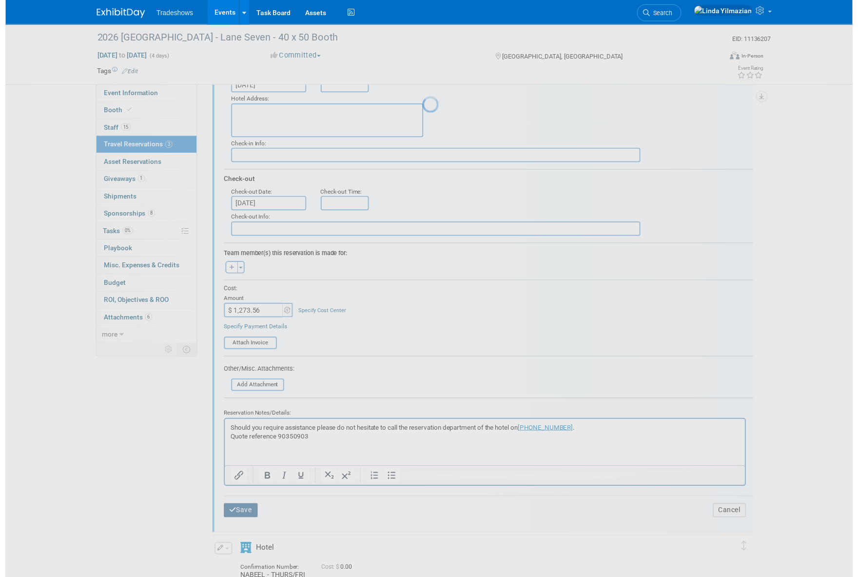
scroll to position [0, 0]
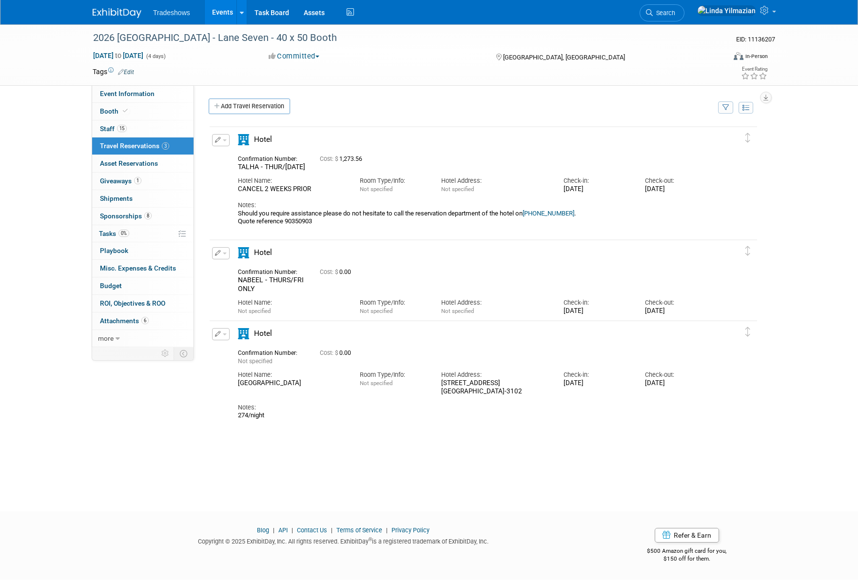
click at [223, 143] on button "button" at bounding box center [221, 140] width 18 height 12
click at [229, 156] on button "Edit Reservation" at bounding box center [254, 157] width 82 height 14
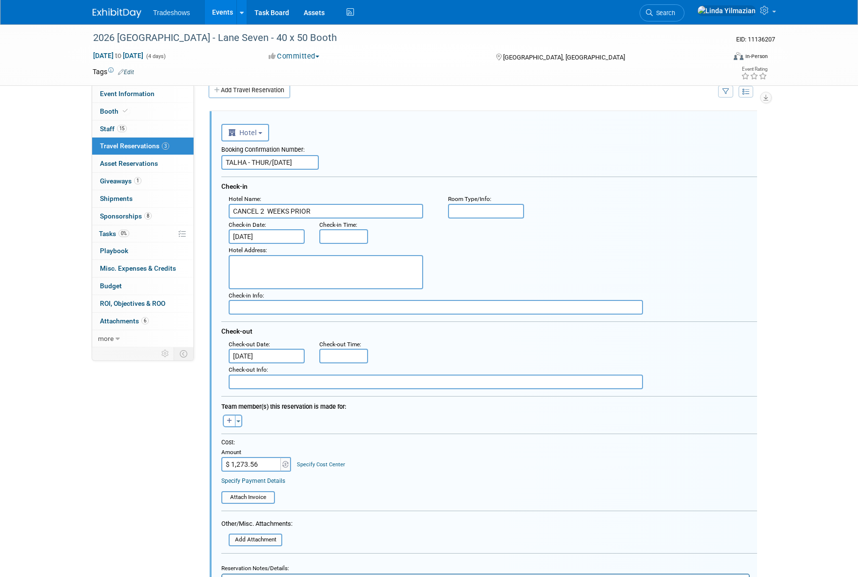
click at [260, 265] on textarea at bounding box center [326, 272] width 195 height 34
paste textarea "[GEOGRAPHIC_DATA]"
click at [265, 275] on textarea "[GEOGRAPHIC_DATA]" at bounding box center [326, 272] width 195 height 34
paste textarea "701 West Ocean Boulevard, Long Beach, California, 90831"
click at [318, 273] on textarea "Hilton Long Beach Hotel 701 West Ocean Boulevard, Long Beach, California, 90831" at bounding box center [326, 272] width 195 height 34
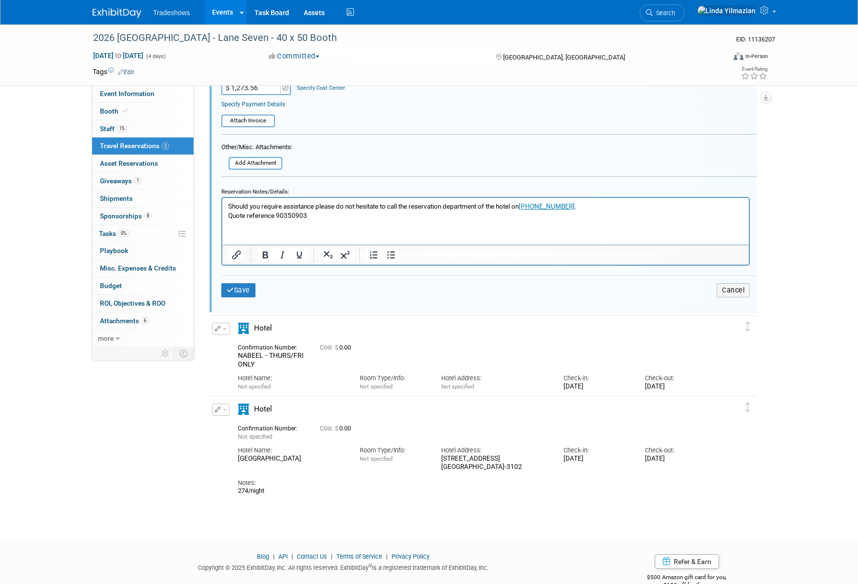
scroll to position [414, 0]
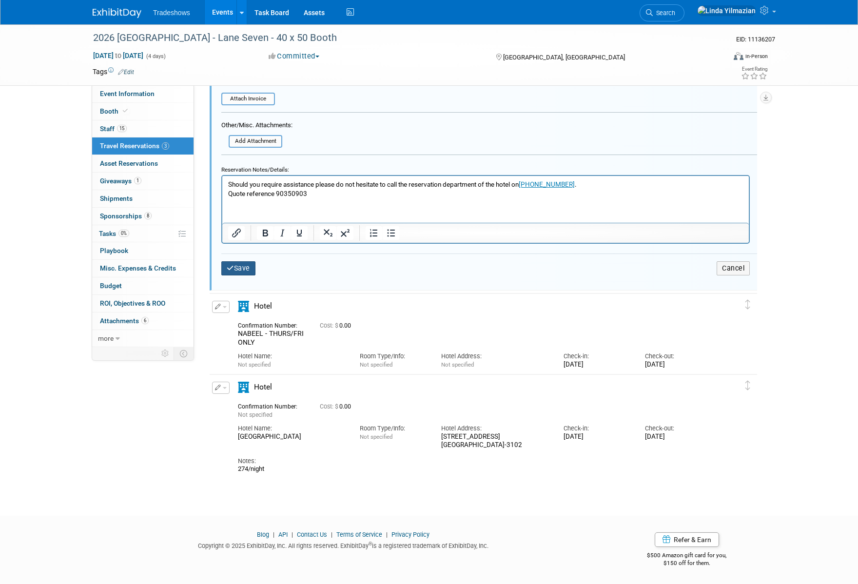
type textarea "Hilton Long Beach Hotel 701 West Ocean Boulevard Long Beach, California, 90831"
click at [247, 272] on button "Save" at bounding box center [238, 268] width 34 height 14
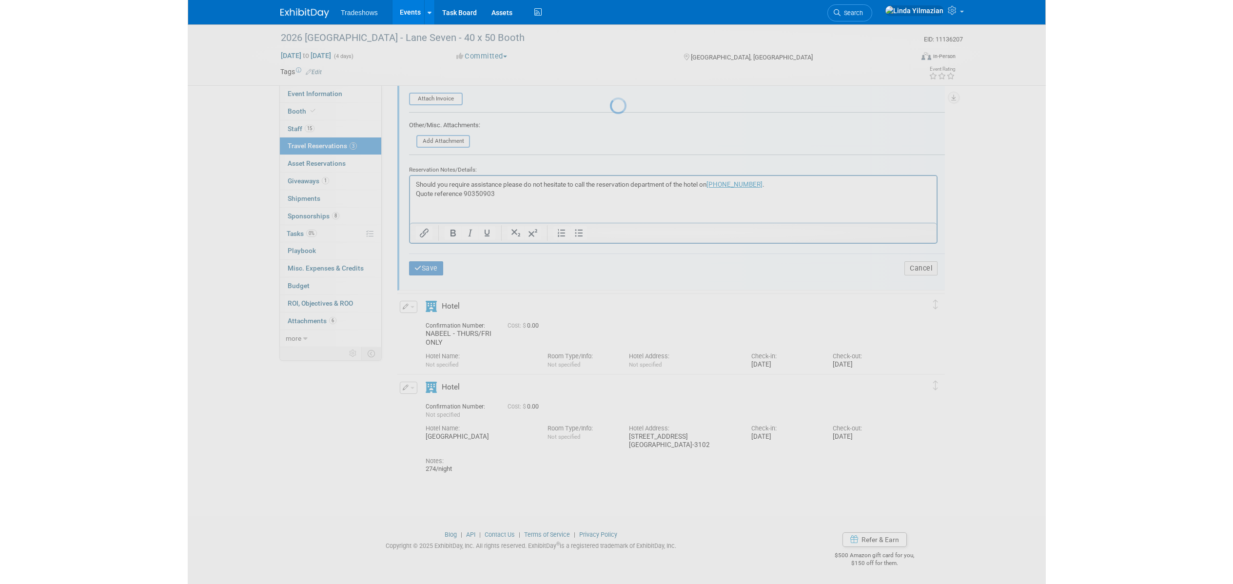
scroll to position [0, 0]
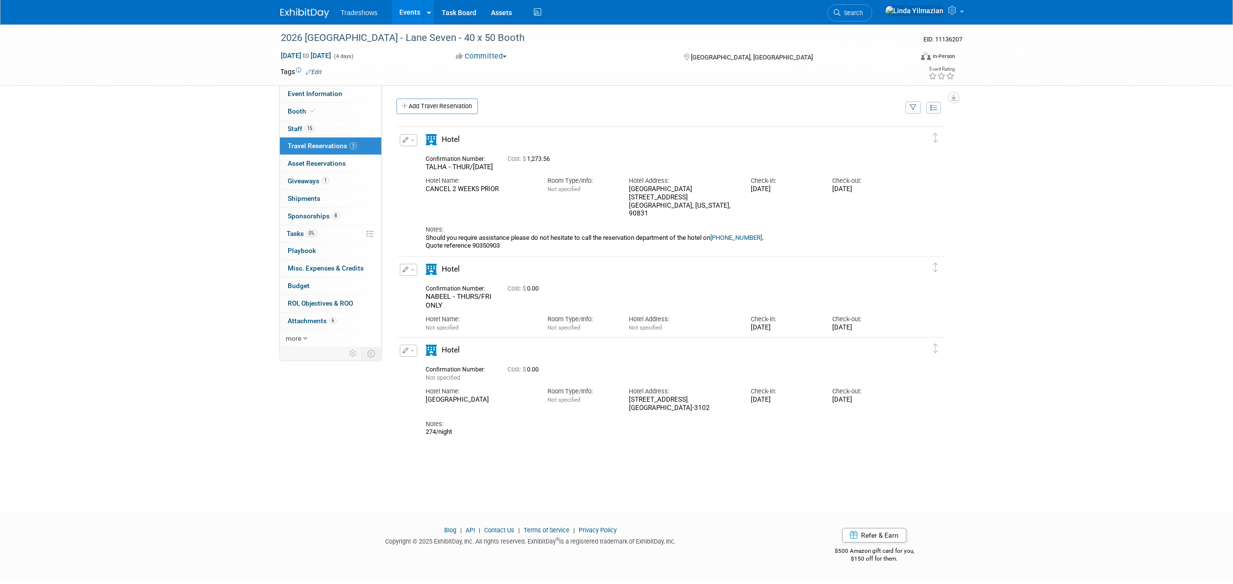
click at [416, 351] on button "button" at bounding box center [409, 351] width 18 height 12
click at [420, 363] on button "Edit Reservation" at bounding box center [441, 368] width 82 height 14
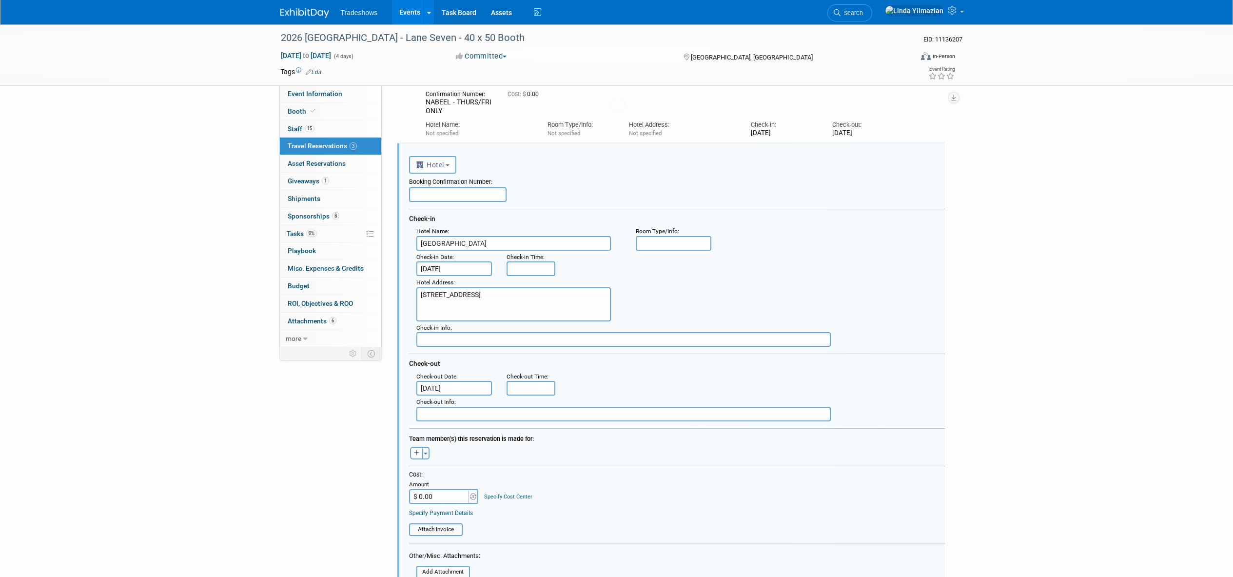
scroll to position [227, 0]
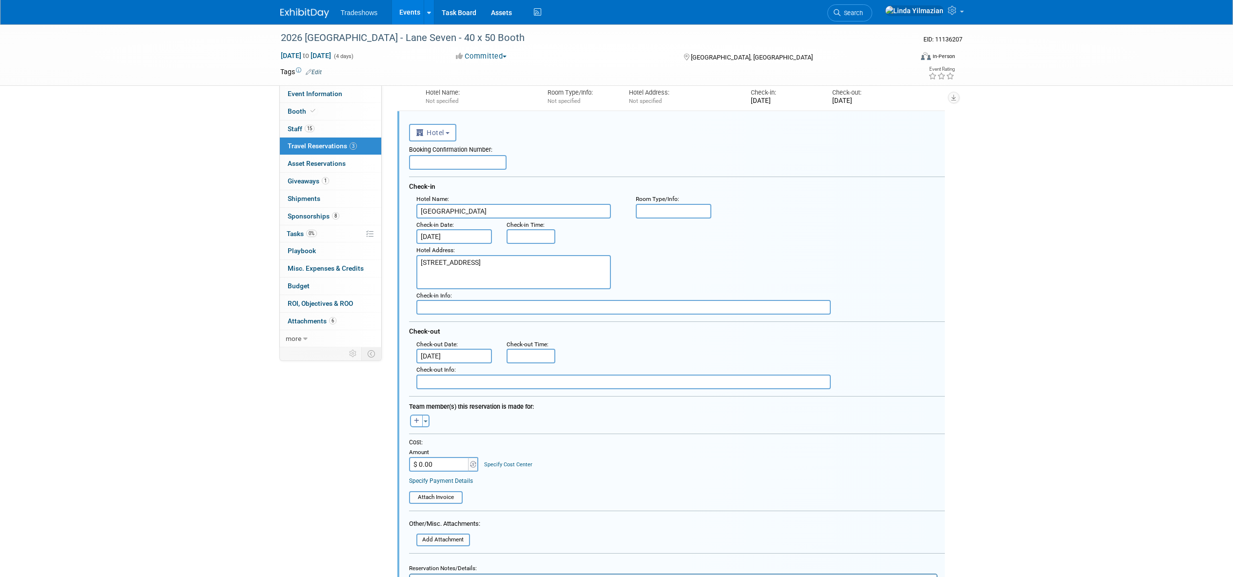
click at [428, 160] on input "text" at bounding box center [458, 162] width 98 height 15
paste input "Confirmation #3353912467"
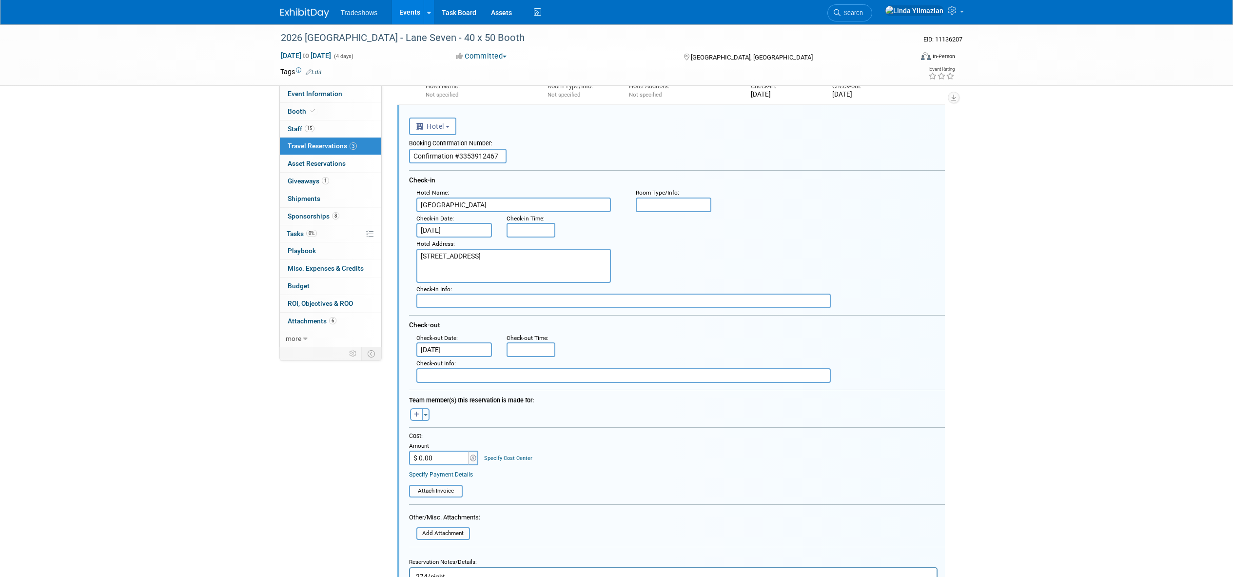
scroll to position [236, 0]
type input "Confirmation #3353912467"
click at [427, 413] on button "Toggle Dropdown" at bounding box center [425, 412] width 7 height 13
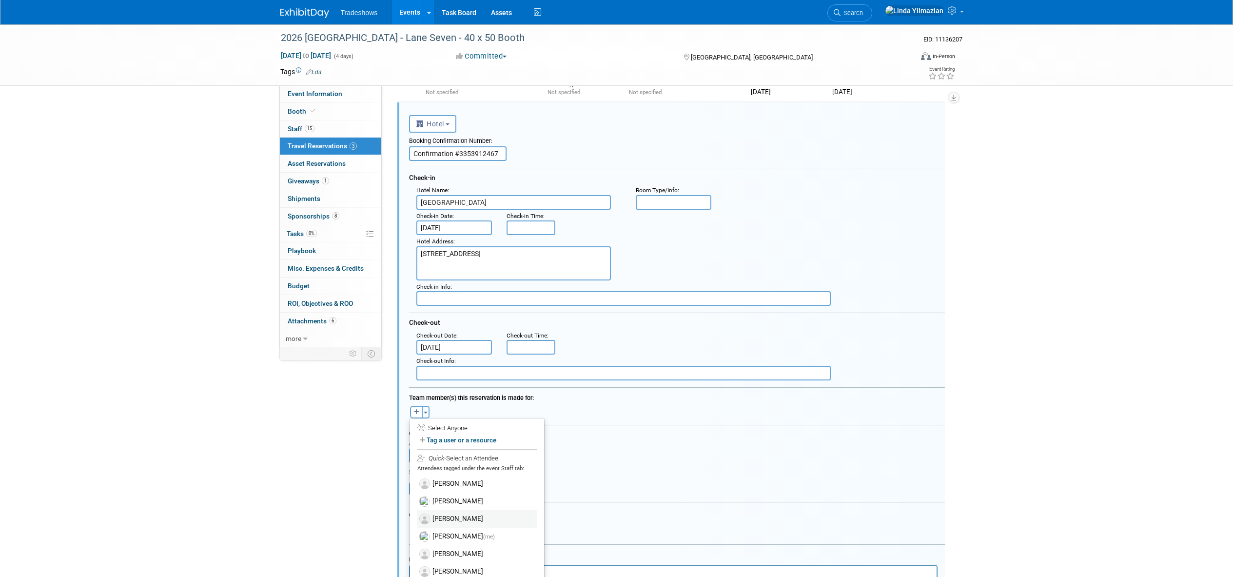
scroll to position [73, 0]
click at [457, 550] on label "[PERSON_NAME]" at bounding box center [477, 552] width 120 height 18
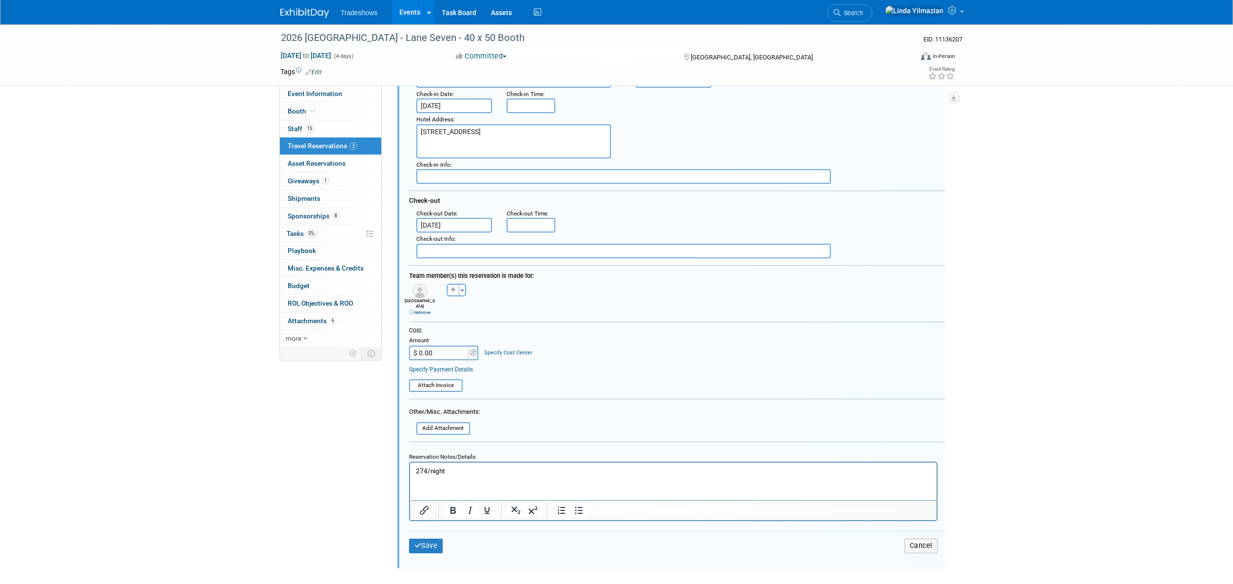
scroll to position [359, 0]
click at [435, 346] on input "$ 0.00" at bounding box center [439, 351] width 61 height 15
type input "$ 955.12"
click at [429, 541] on button "Save" at bounding box center [426, 544] width 34 height 14
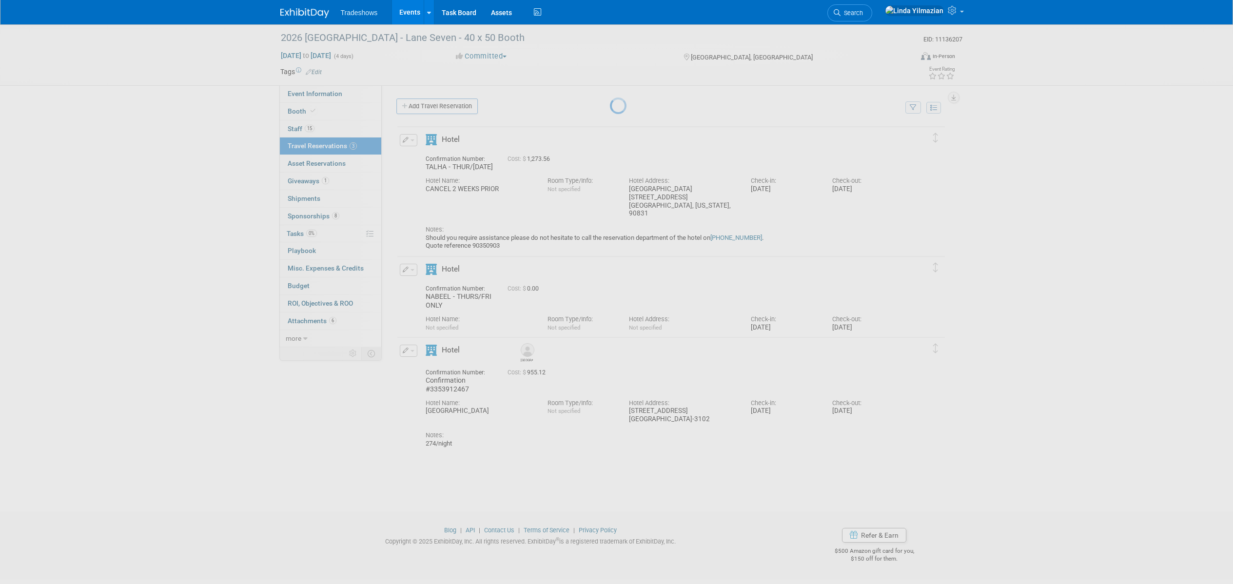
scroll to position [0, 0]
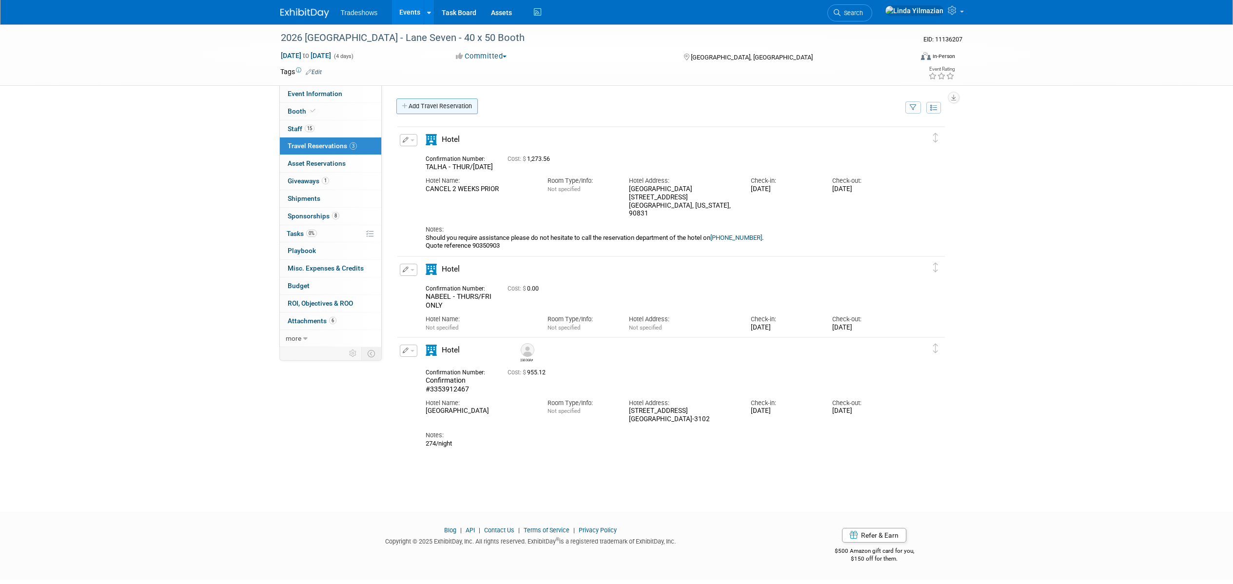
click at [406, 106] on icon at bounding box center [405, 106] width 7 height 6
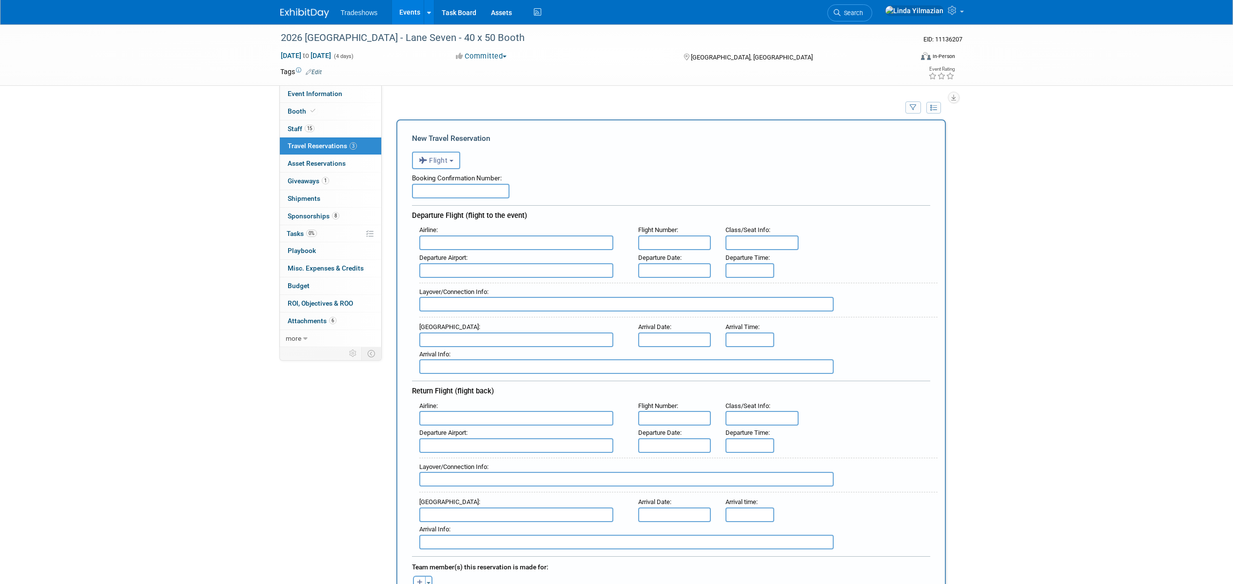
click at [433, 154] on button "Flight" at bounding box center [436, 161] width 48 height 18
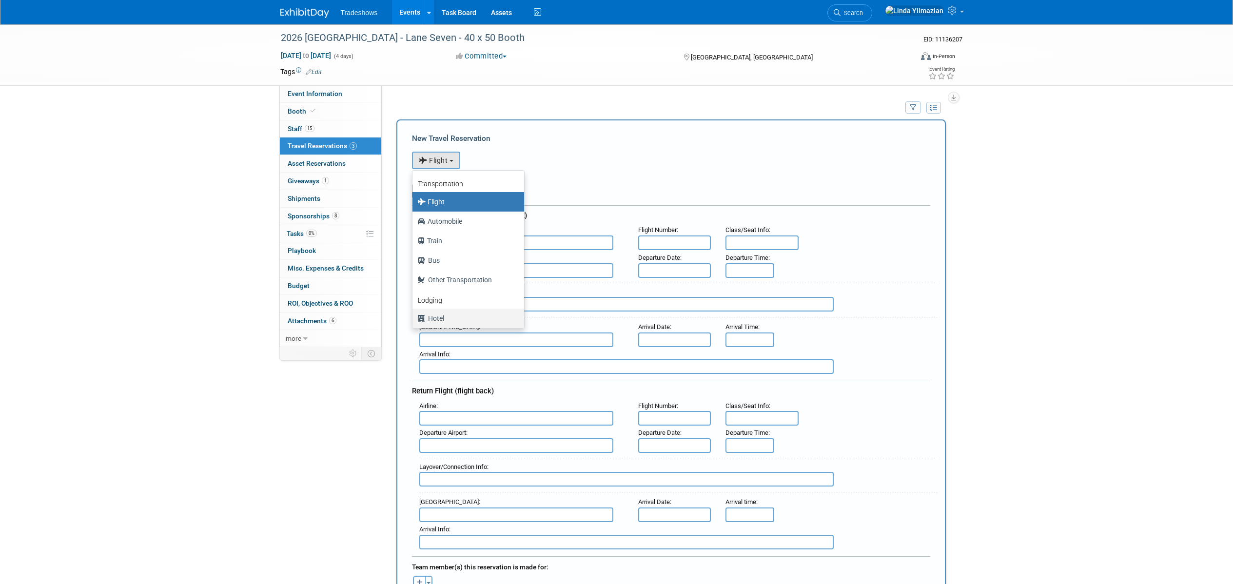
click at [441, 316] on label "Hotel" at bounding box center [465, 319] width 97 height 16
click at [414, 316] on input "Hotel" at bounding box center [411, 317] width 6 height 6
select select "6"
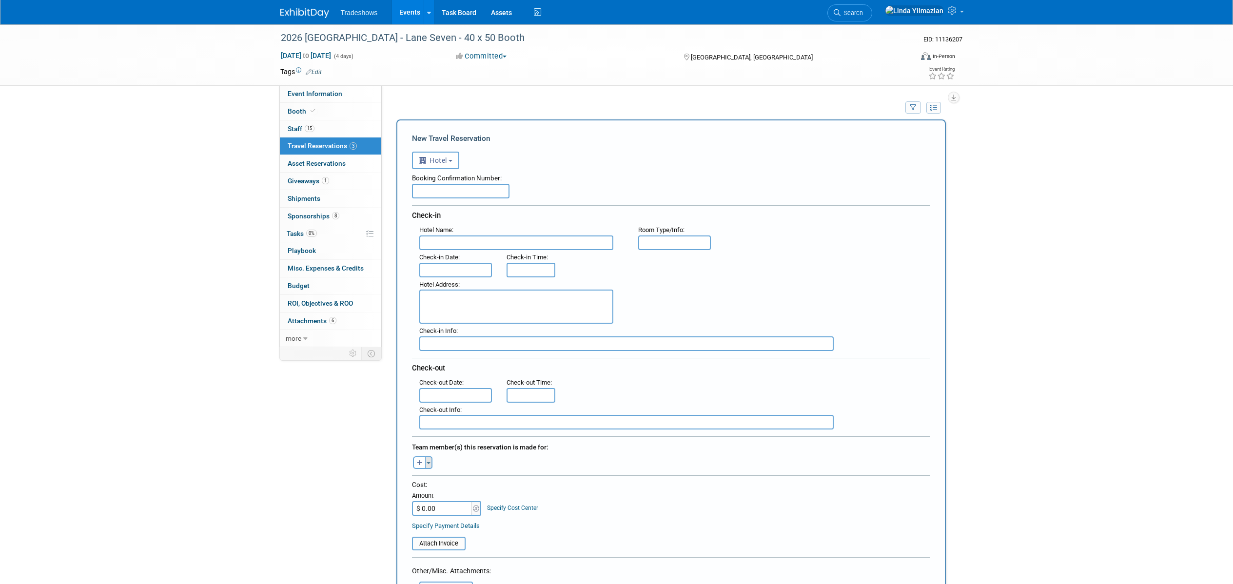
click at [425, 462] on button "Toggle Dropdown" at bounding box center [428, 462] width 7 height 13
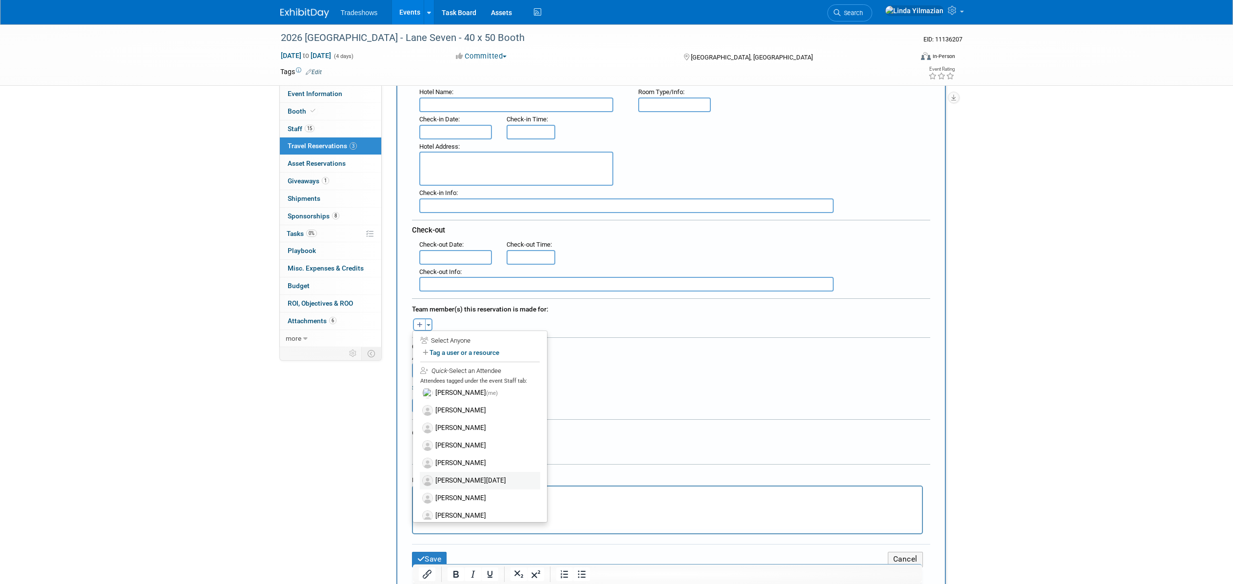
scroll to position [125, 0]
click at [452, 396] on label "Linda Yilmazian (me)" at bounding box center [480, 395] width 120 height 18
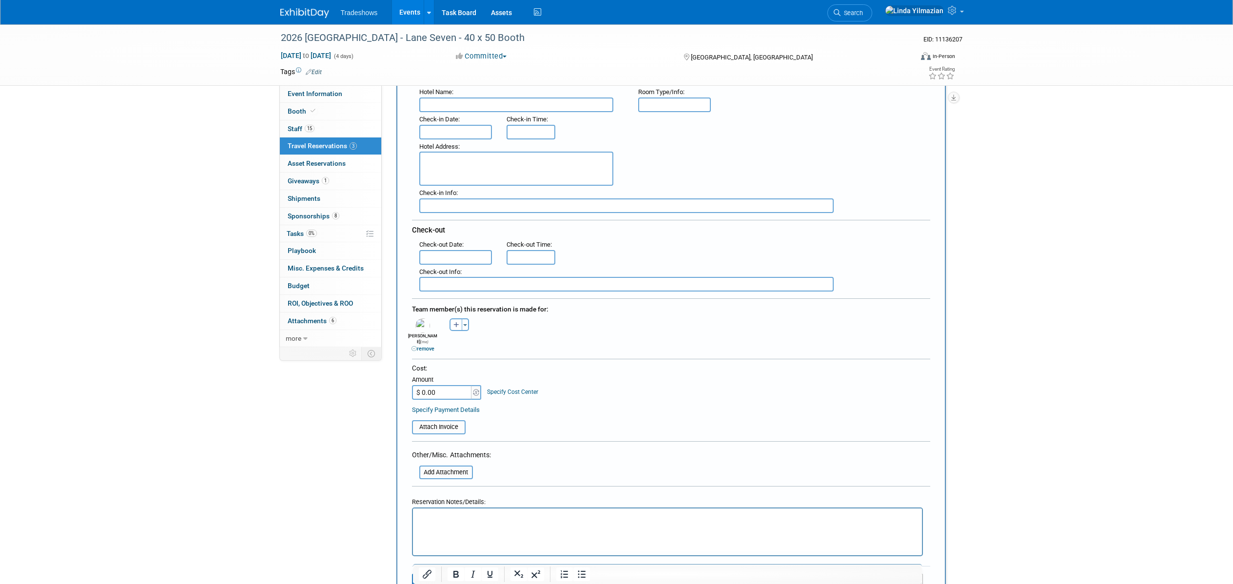
click at [442, 385] on input "$ 0.00" at bounding box center [442, 392] width 61 height 15
type input "$ 955.12"
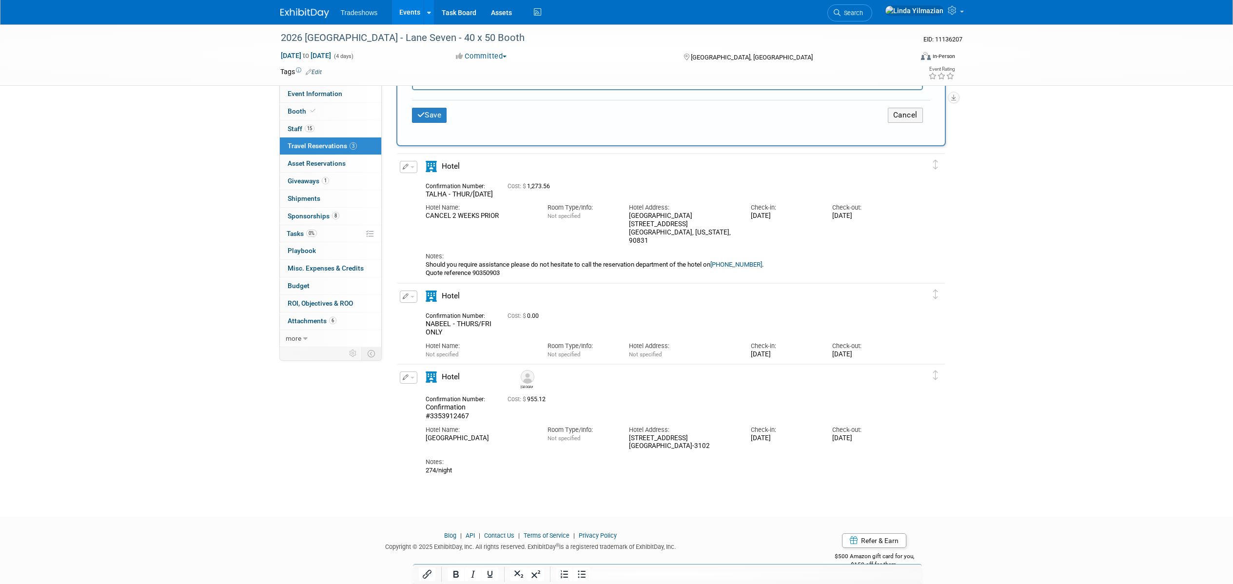
scroll to position [611, 0]
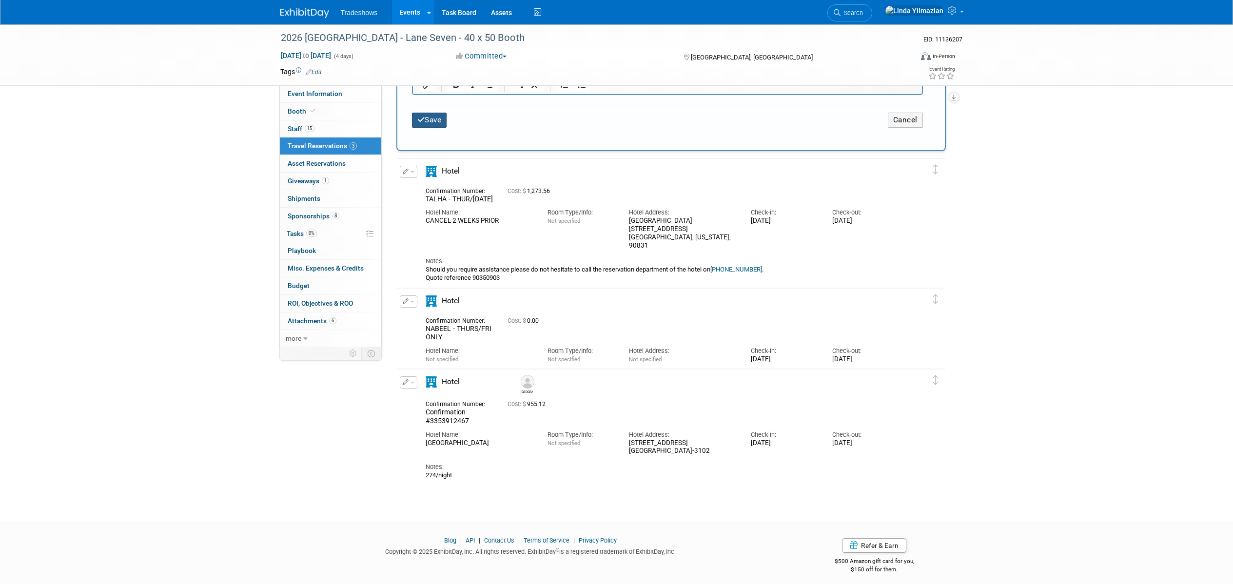
click at [433, 118] on button "Save" at bounding box center [429, 120] width 35 height 15
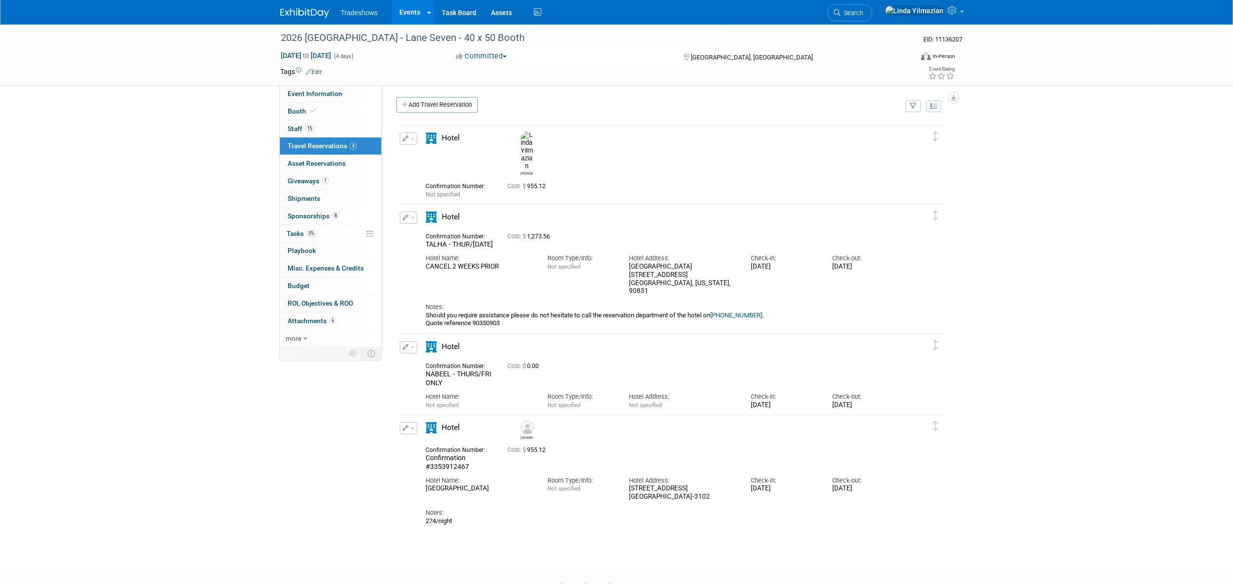
scroll to position [2, 0]
click at [359, 16] on span "Tradeshows" at bounding box center [359, 13] width 37 height 8
click at [404, 12] on link "Events" at bounding box center [410, 12] width 36 height 24
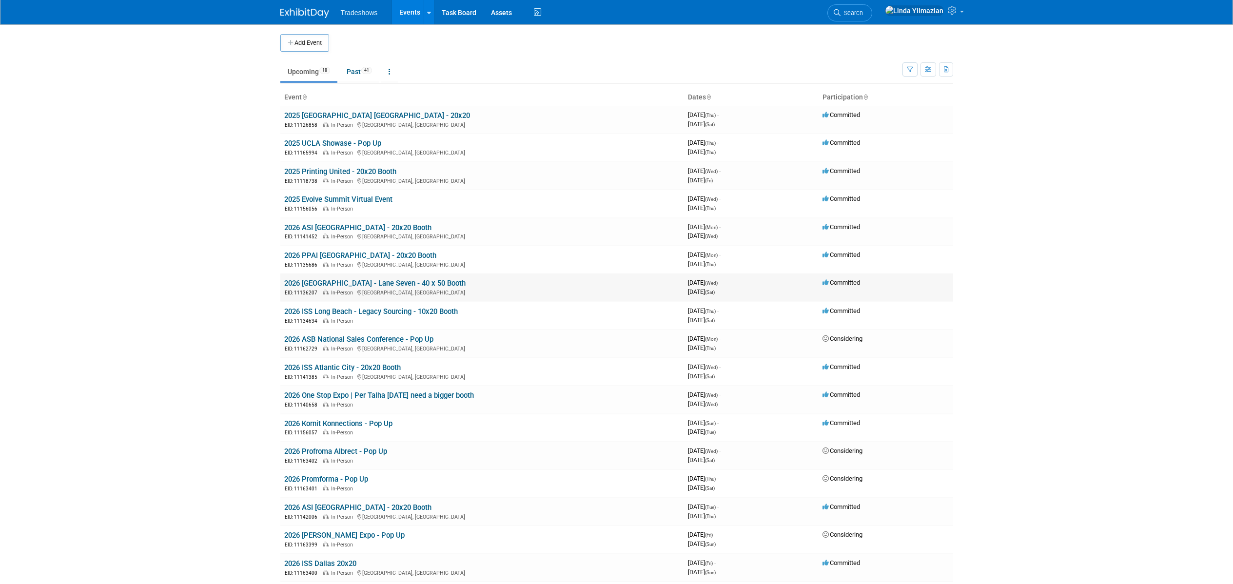
click at [327, 281] on link "2026 [GEOGRAPHIC_DATA] - Lane Seven - 40 x 50 Booth" at bounding box center [374, 283] width 181 height 9
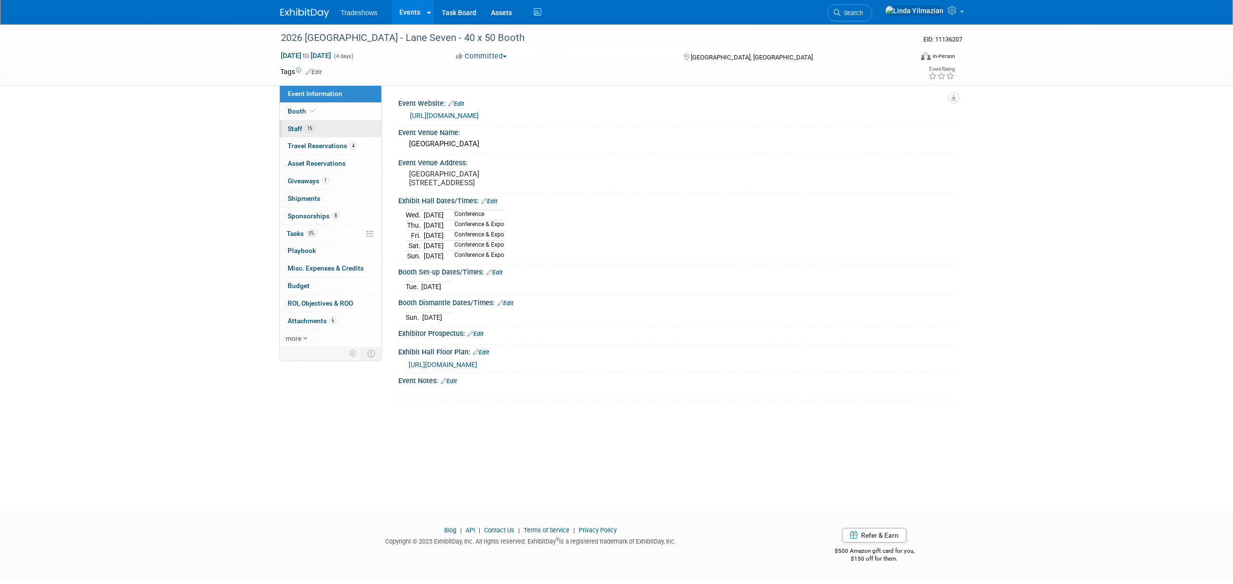
click at [298, 126] on span "Staff 15" at bounding box center [301, 129] width 27 height 8
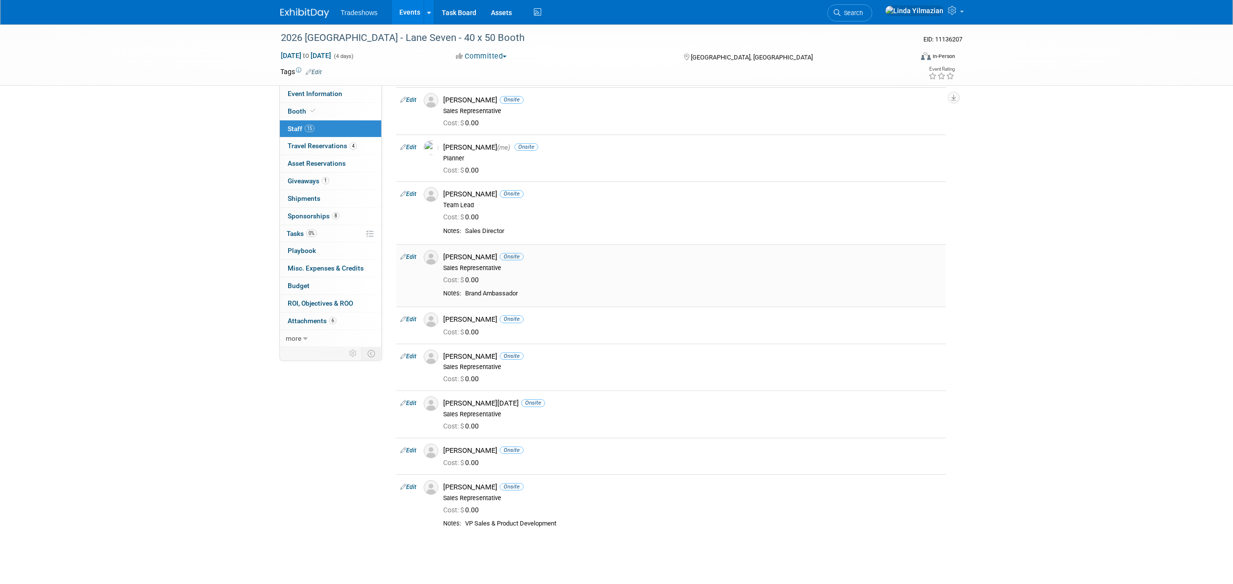
scroll to position [378, 0]
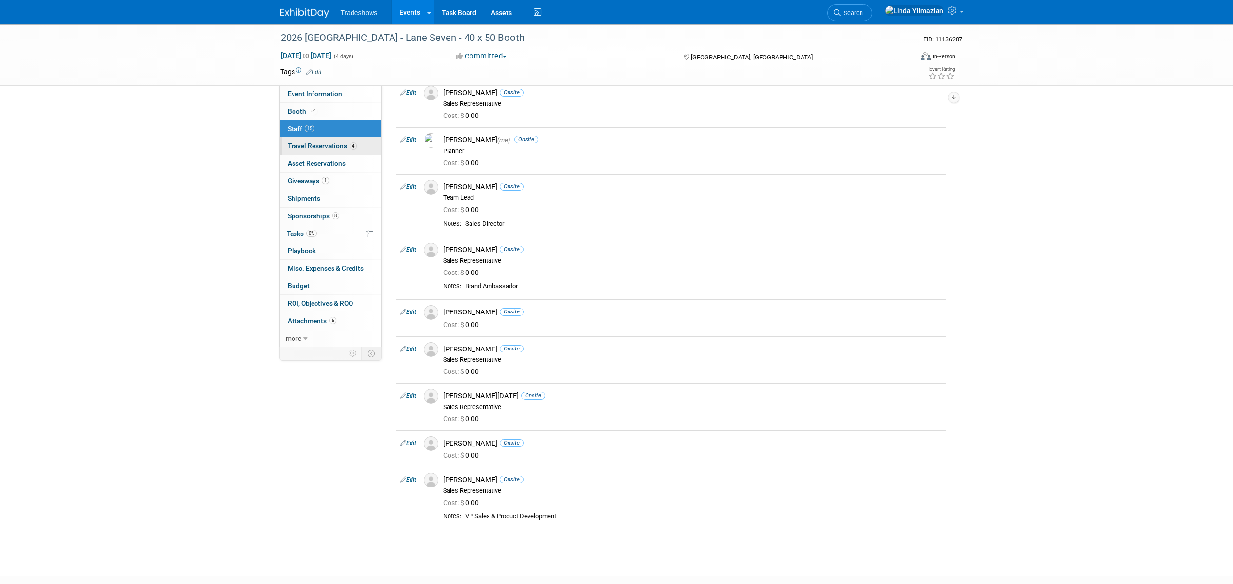
click at [294, 142] on span "Travel Reservations 4" at bounding box center [322, 146] width 69 height 8
